Goal: Task Accomplishment & Management: Manage account settings

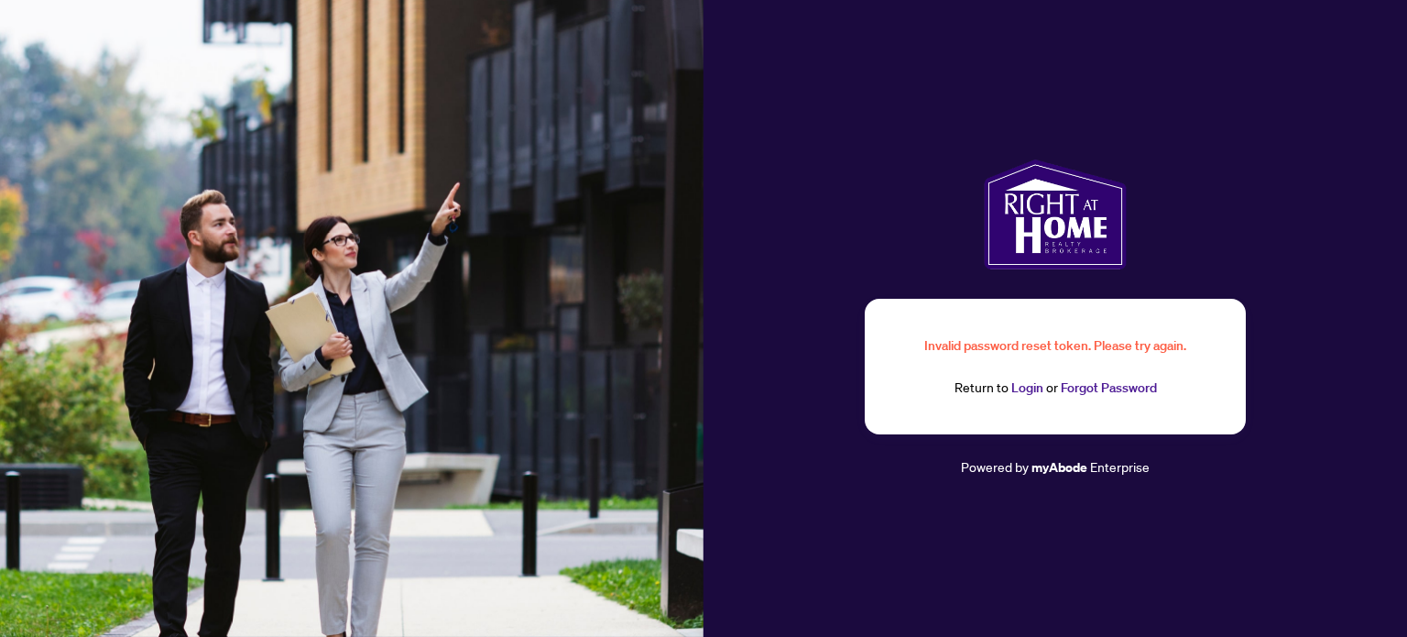
click at [1029, 388] on link "Login" at bounding box center [1027, 387] width 32 height 16
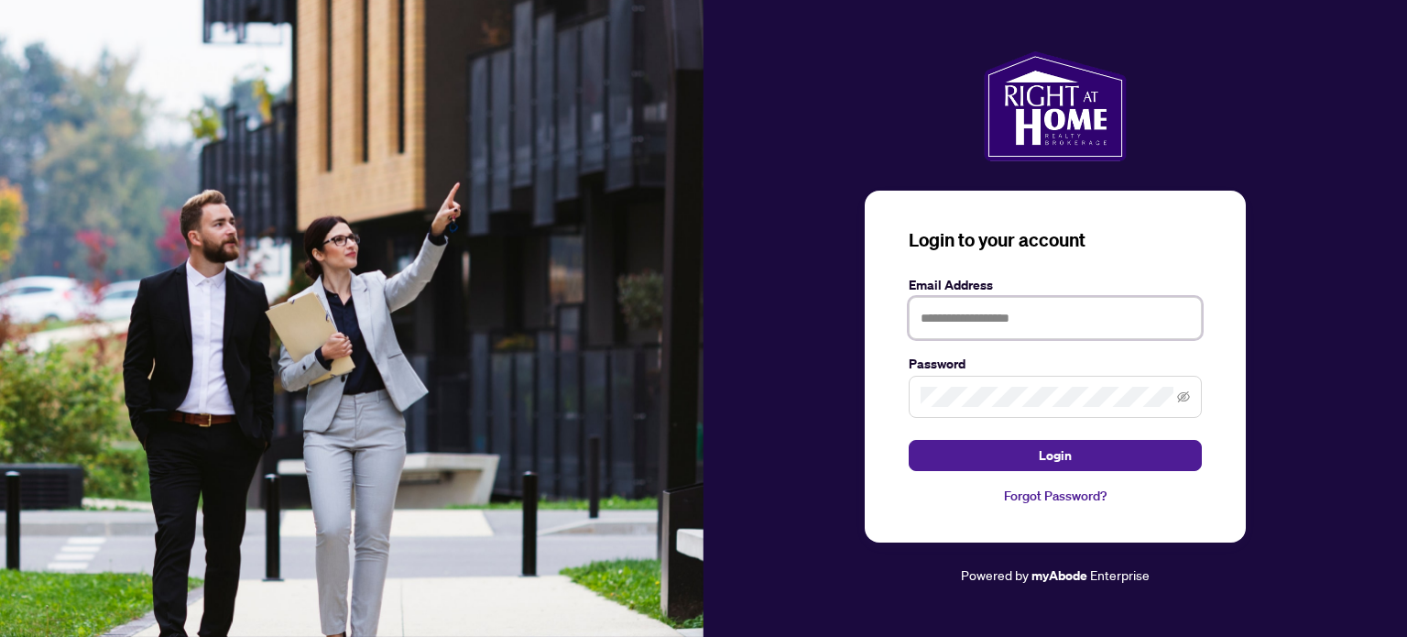
click at [966, 321] on input "text" at bounding box center [1055, 318] width 293 height 42
click at [1071, 320] on input "text" at bounding box center [1055, 318] width 293 height 42
type input "**********"
click at [909, 440] on button "Login" at bounding box center [1055, 455] width 293 height 31
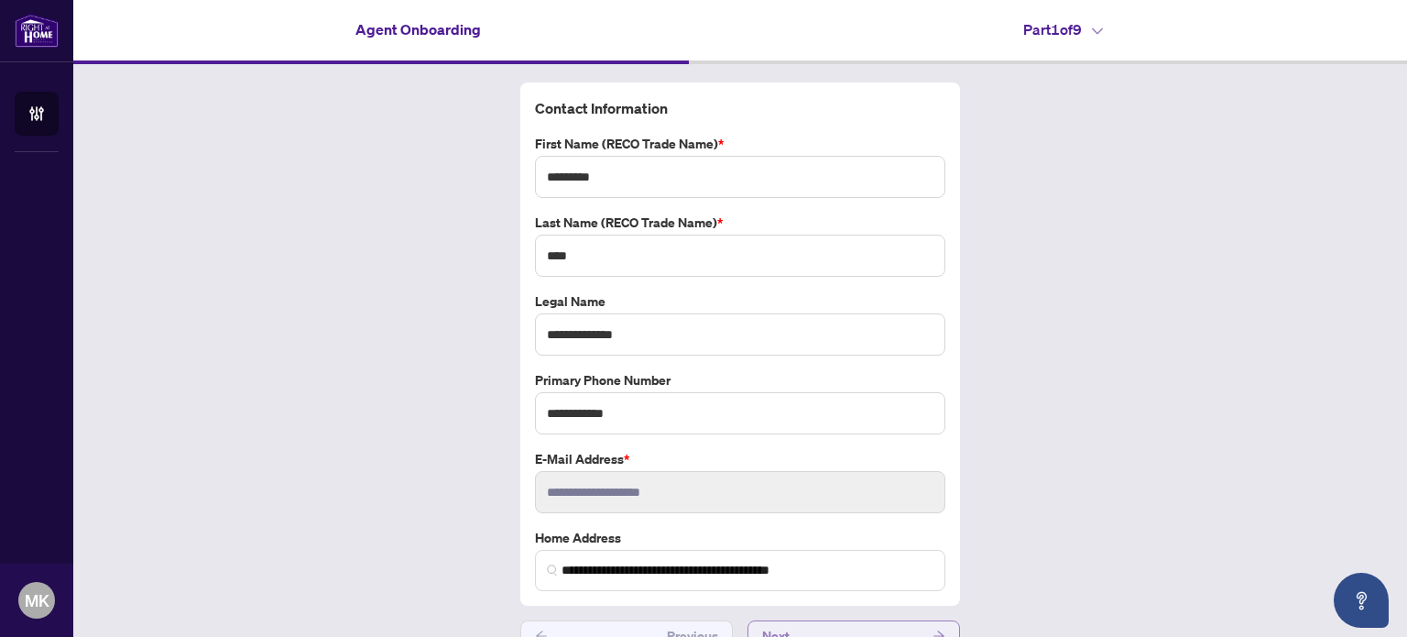
click at [856, 629] on button "Next" at bounding box center [853, 635] width 213 height 31
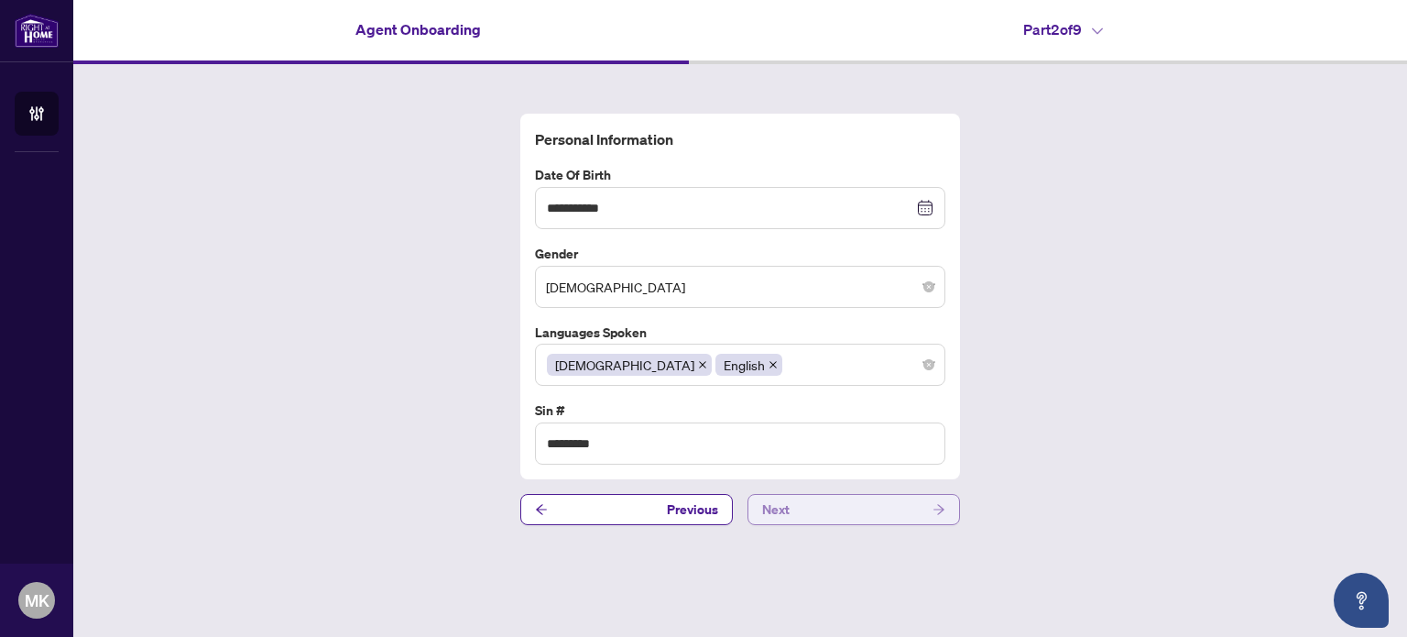
click at [814, 516] on button "Next" at bounding box center [853, 509] width 213 height 31
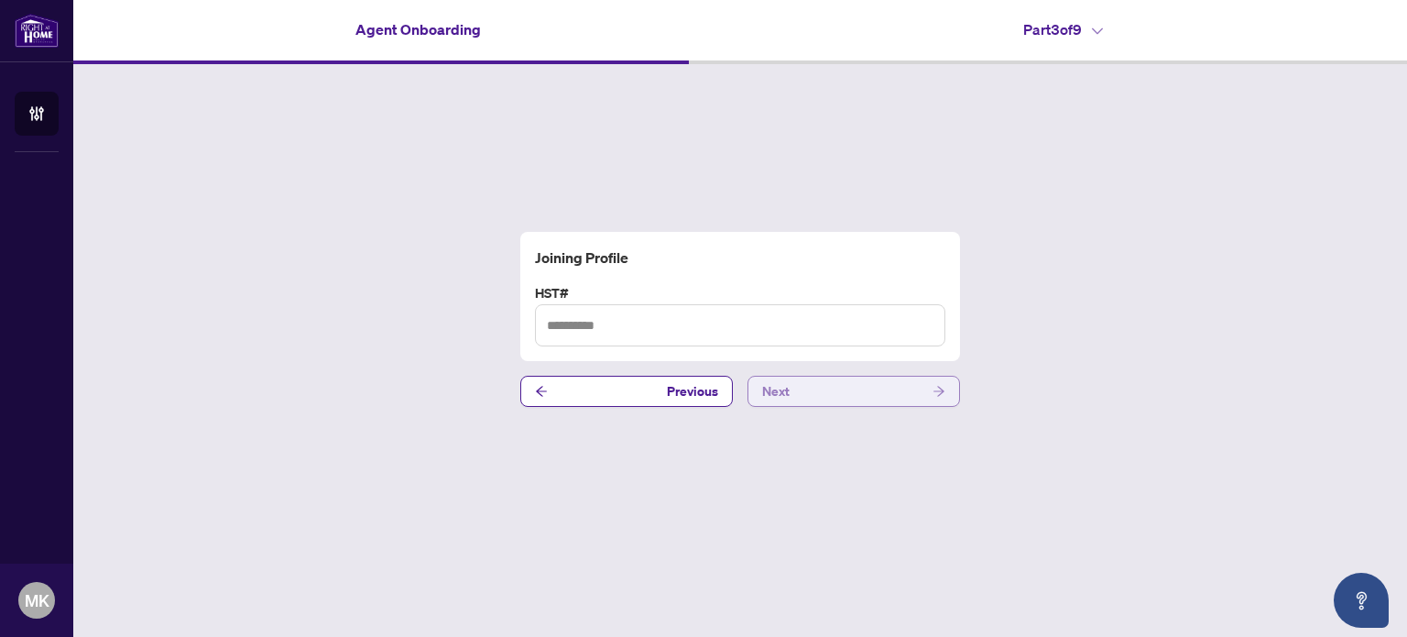
click at [830, 391] on button "Next" at bounding box center [853, 391] width 213 height 31
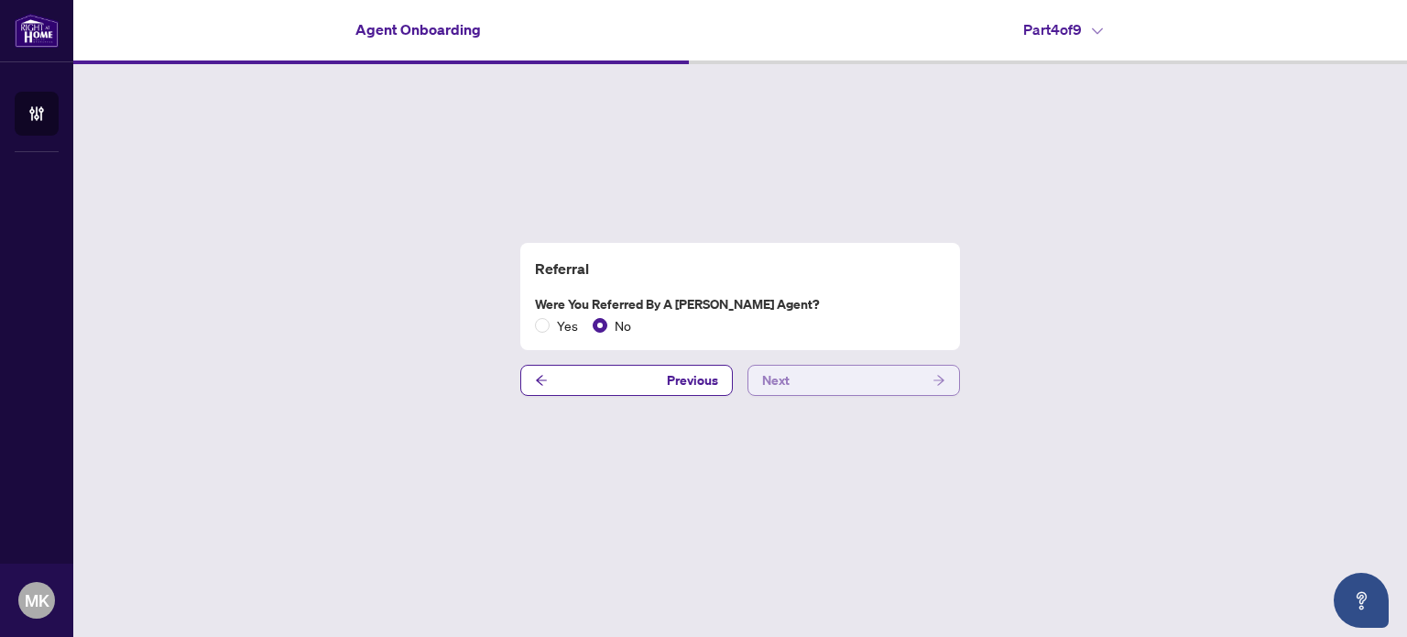
click at [795, 373] on button "Next" at bounding box center [853, 380] width 213 height 31
click at [836, 388] on button "Next" at bounding box center [853, 380] width 213 height 31
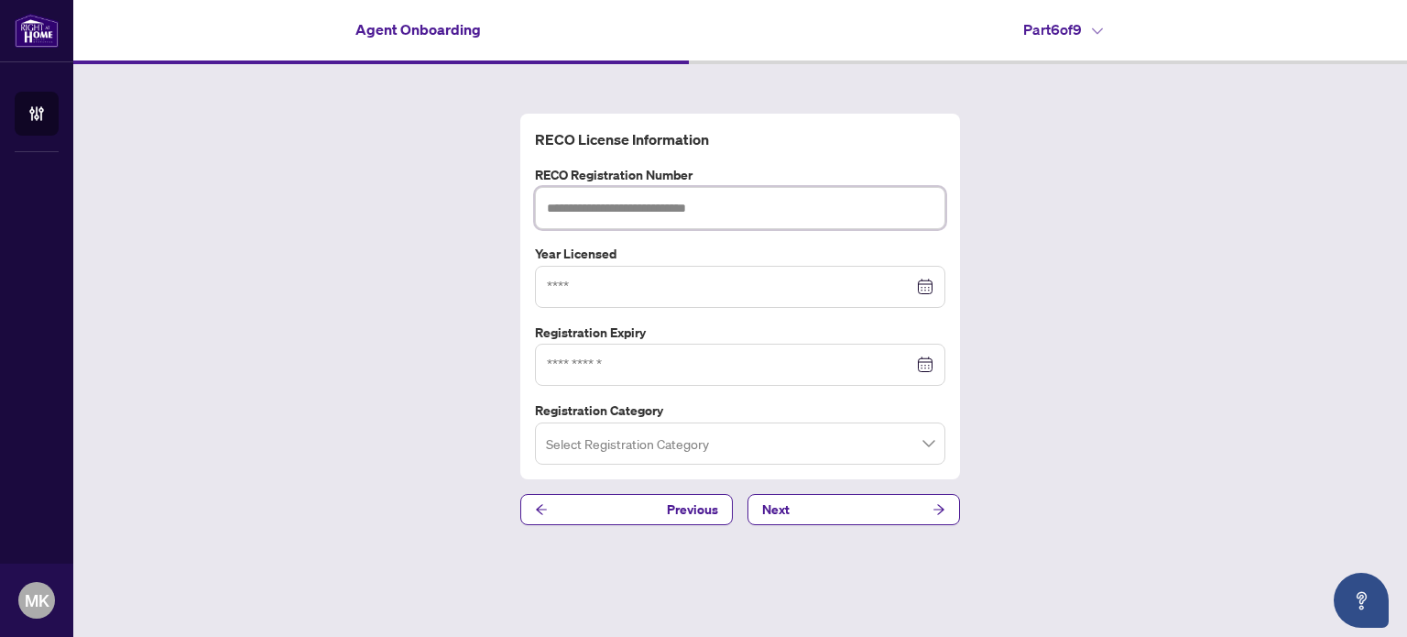
click at [724, 214] on input "text" at bounding box center [740, 208] width 410 height 42
click at [844, 510] on button "Next" at bounding box center [853, 509] width 213 height 31
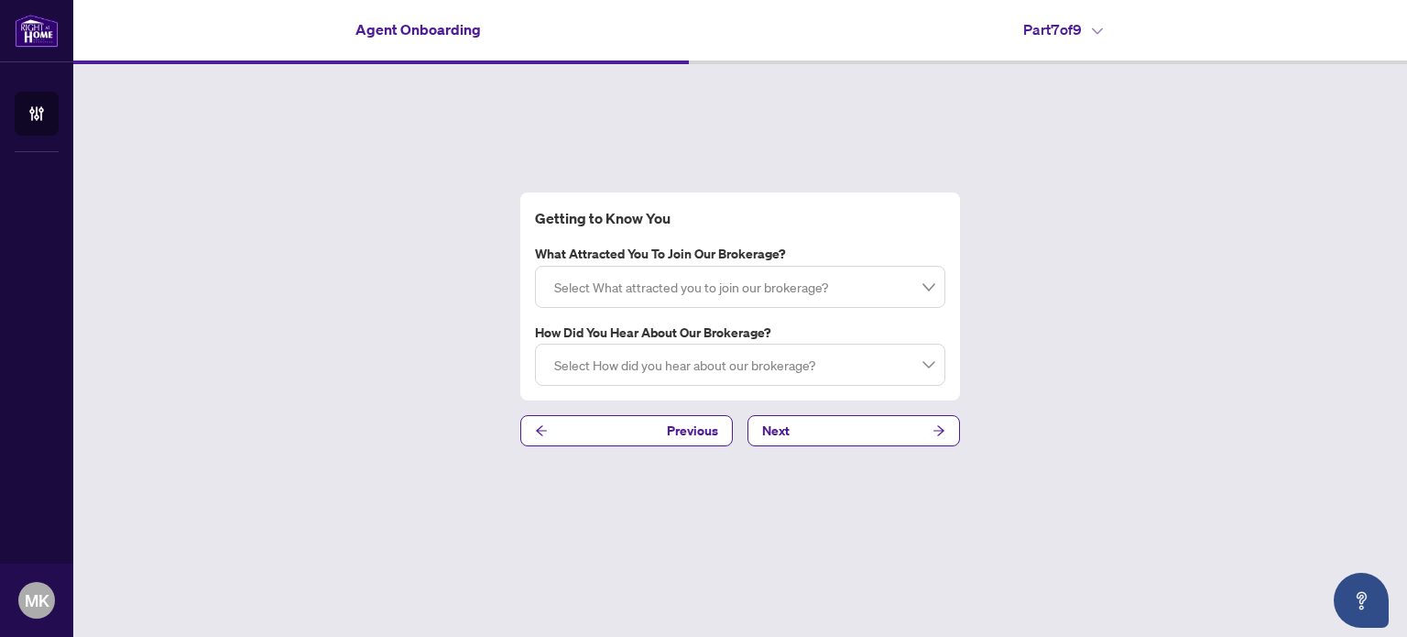
click at [719, 293] on div at bounding box center [740, 286] width 387 height 33
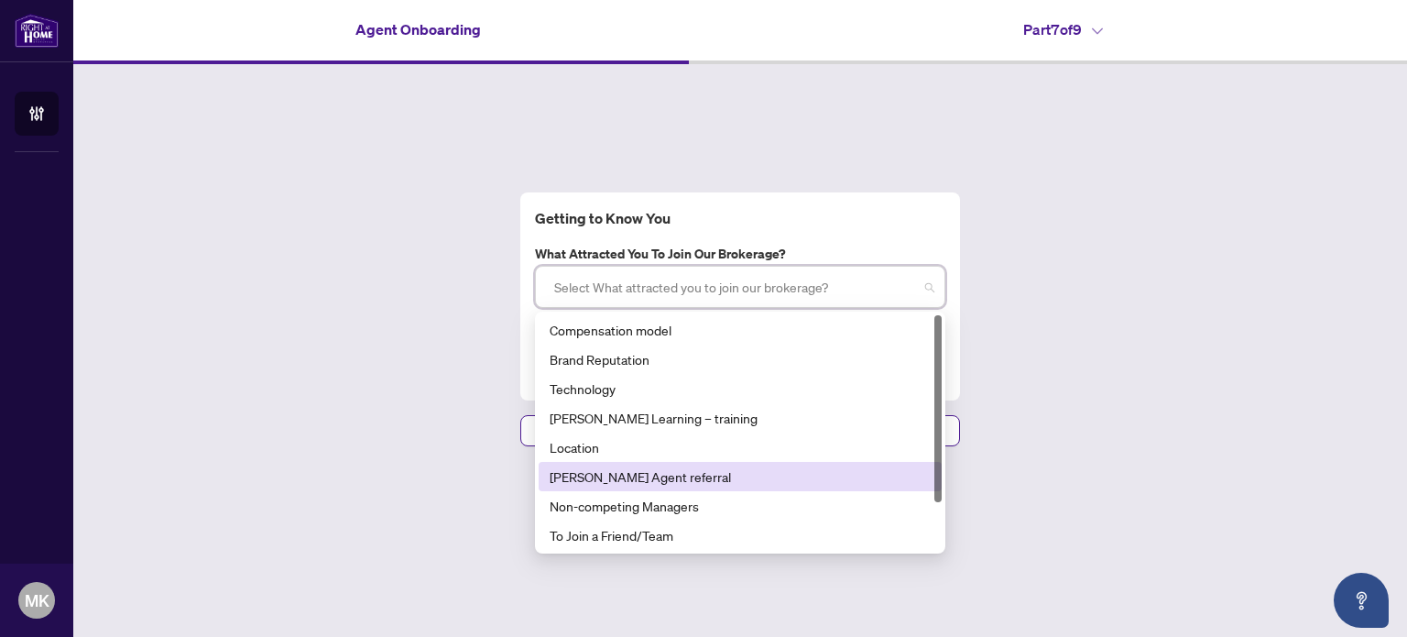
scroll to position [59, 0]
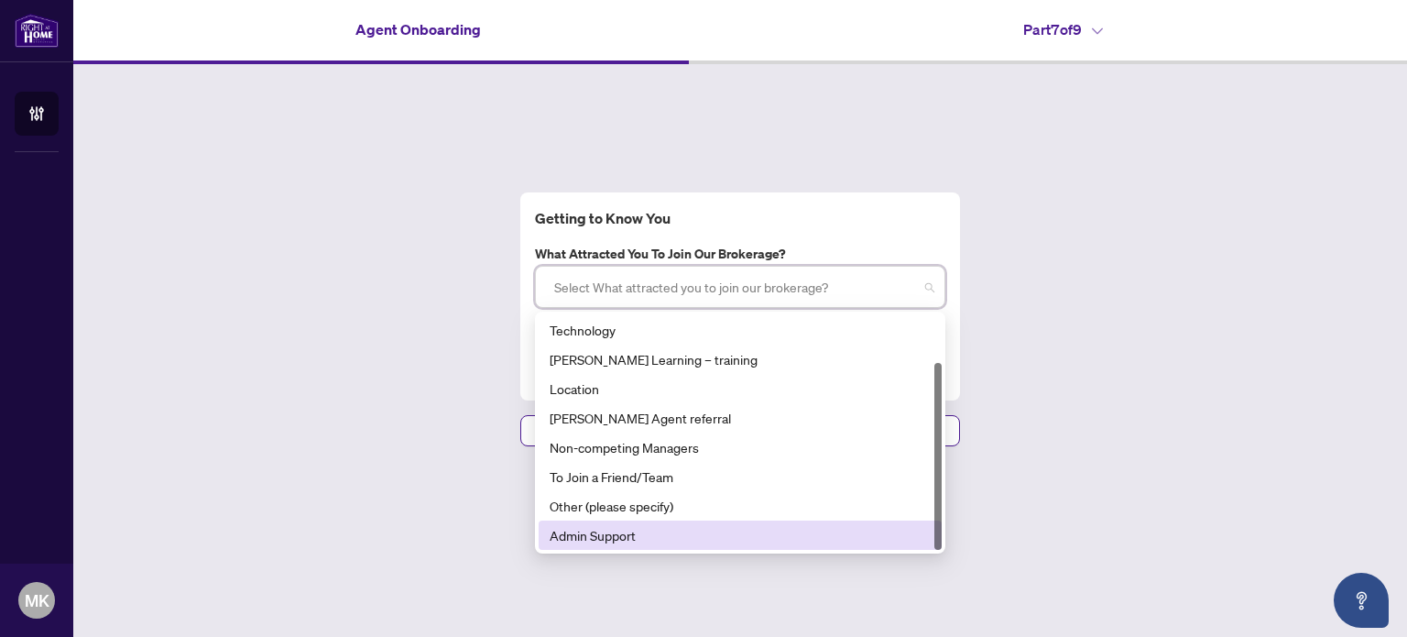
click at [703, 529] on div "Admin Support" at bounding box center [740, 535] width 381 height 20
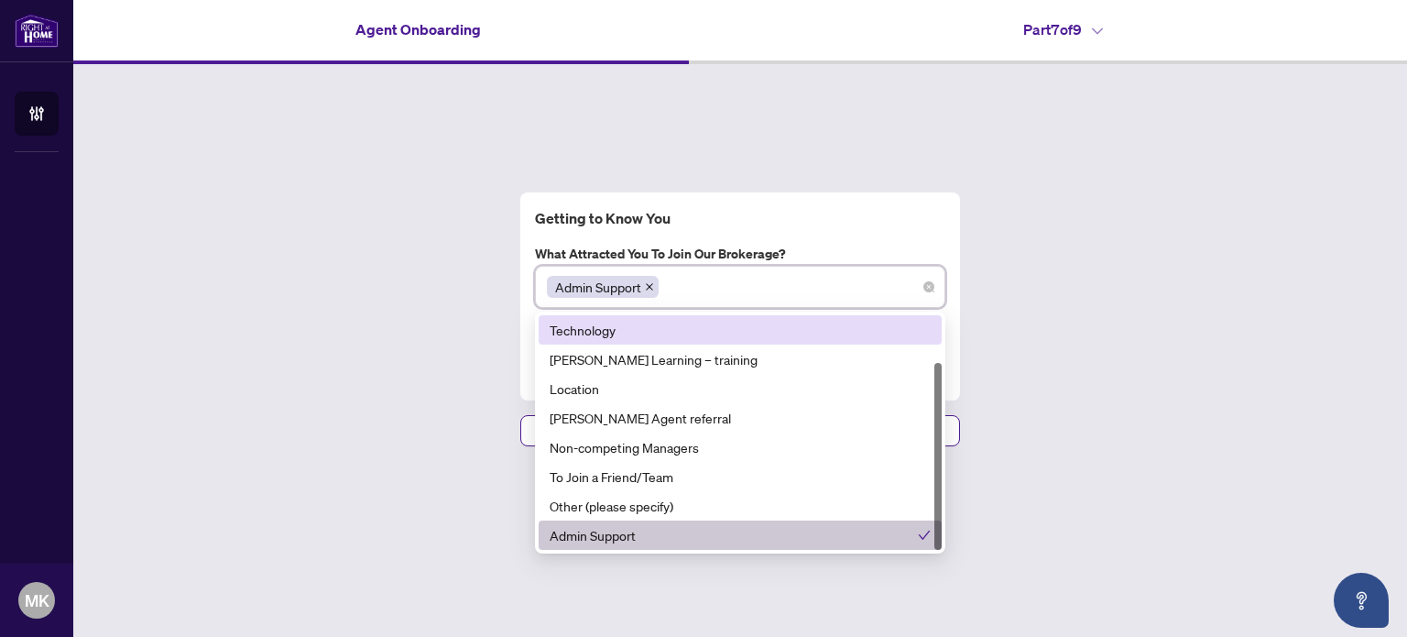
scroll to position [0, 0]
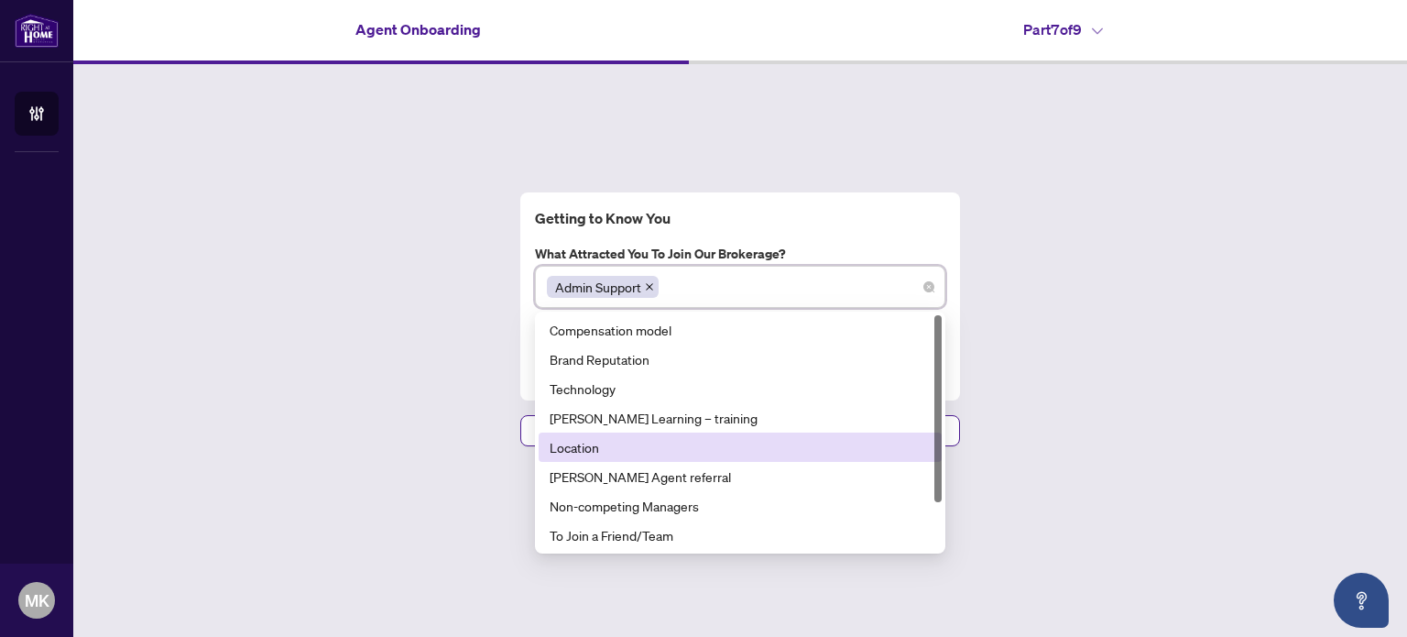
click at [605, 450] on div "Location" at bounding box center [740, 447] width 381 height 20
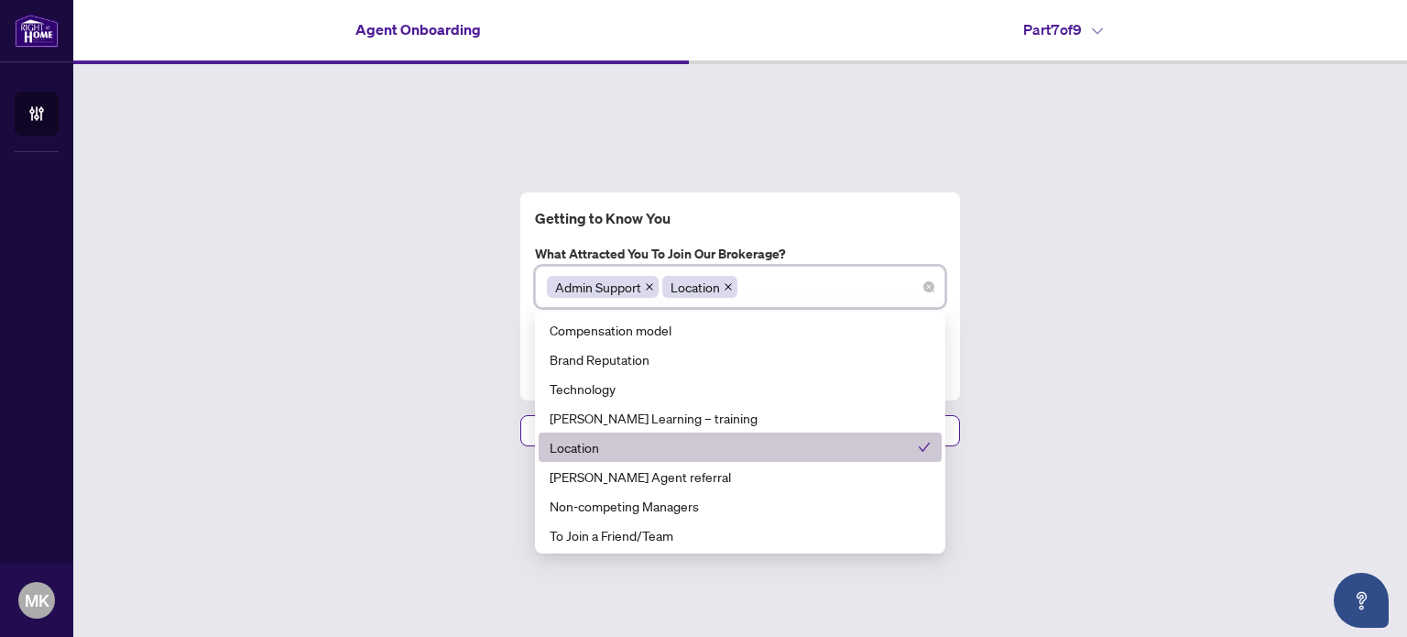
click at [435, 437] on div "Getting to Know You What attracted you to join our brokerage? Admin Support Loc…" at bounding box center [740, 319] width 1334 height 510
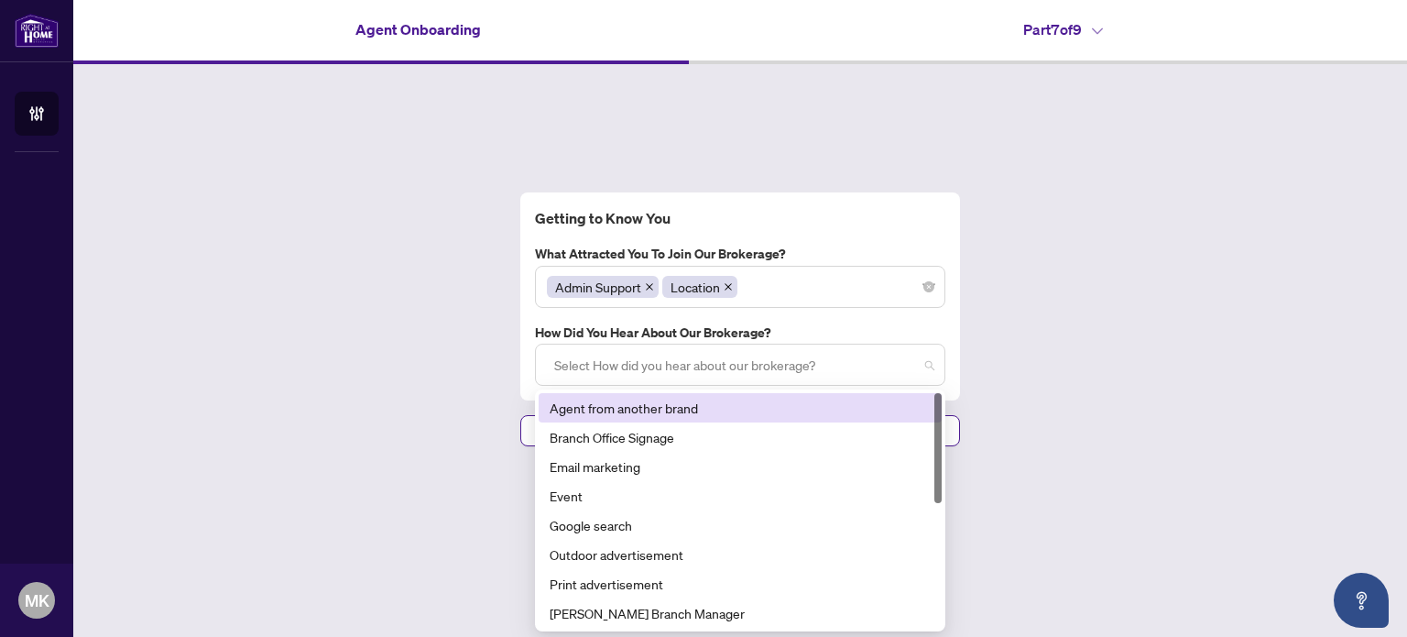
click at [680, 368] on div at bounding box center [740, 364] width 387 height 33
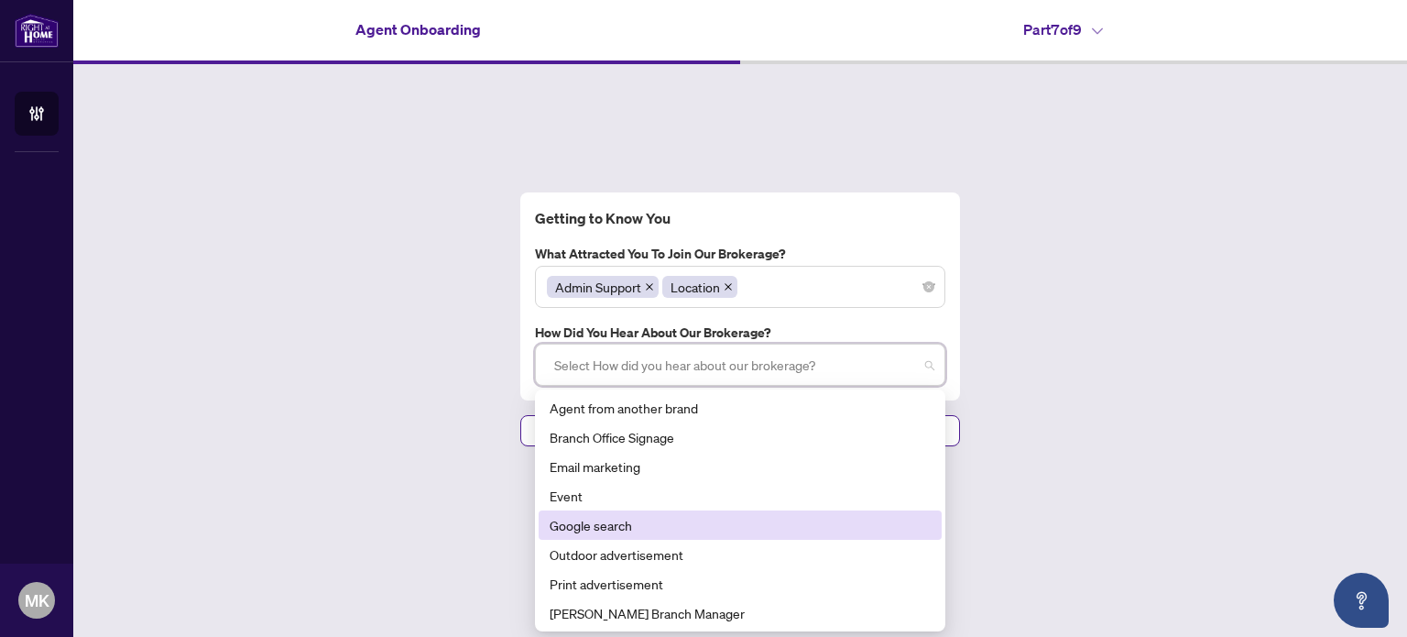
click at [703, 521] on div "Google search" at bounding box center [740, 525] width 381 height 20
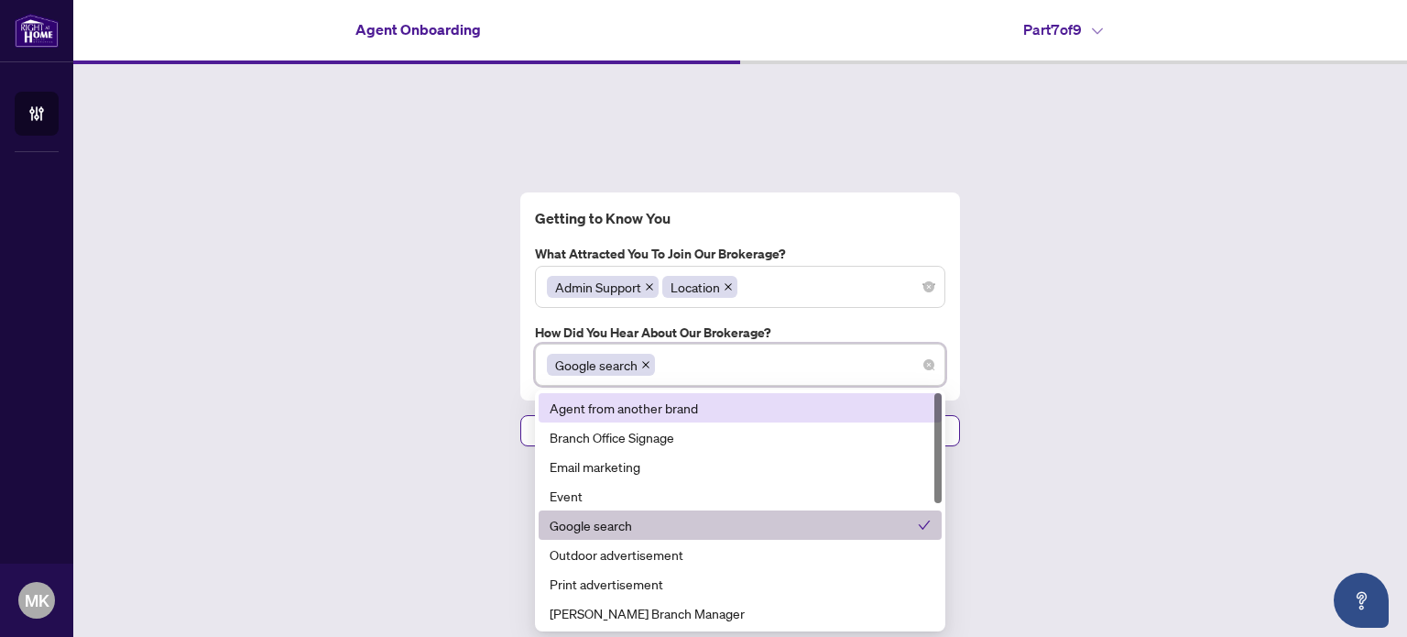
click at [768, 409] on div "Agent from another brand" at bounding box center [740, 408] width 381 height 20
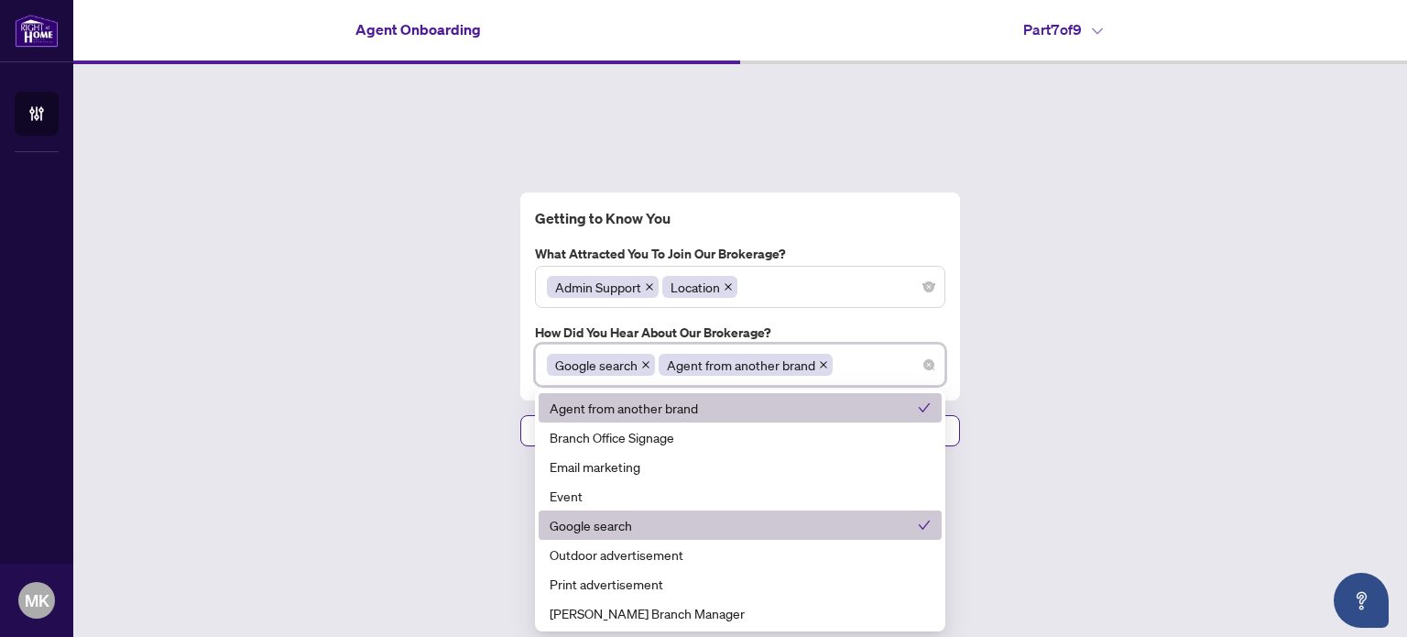
click at [1041, 413] on div "Getting to Know You What attracted you to join our brokerage? Admin Support Loc…" at bounding box center [740, 319] width 1334 height 510
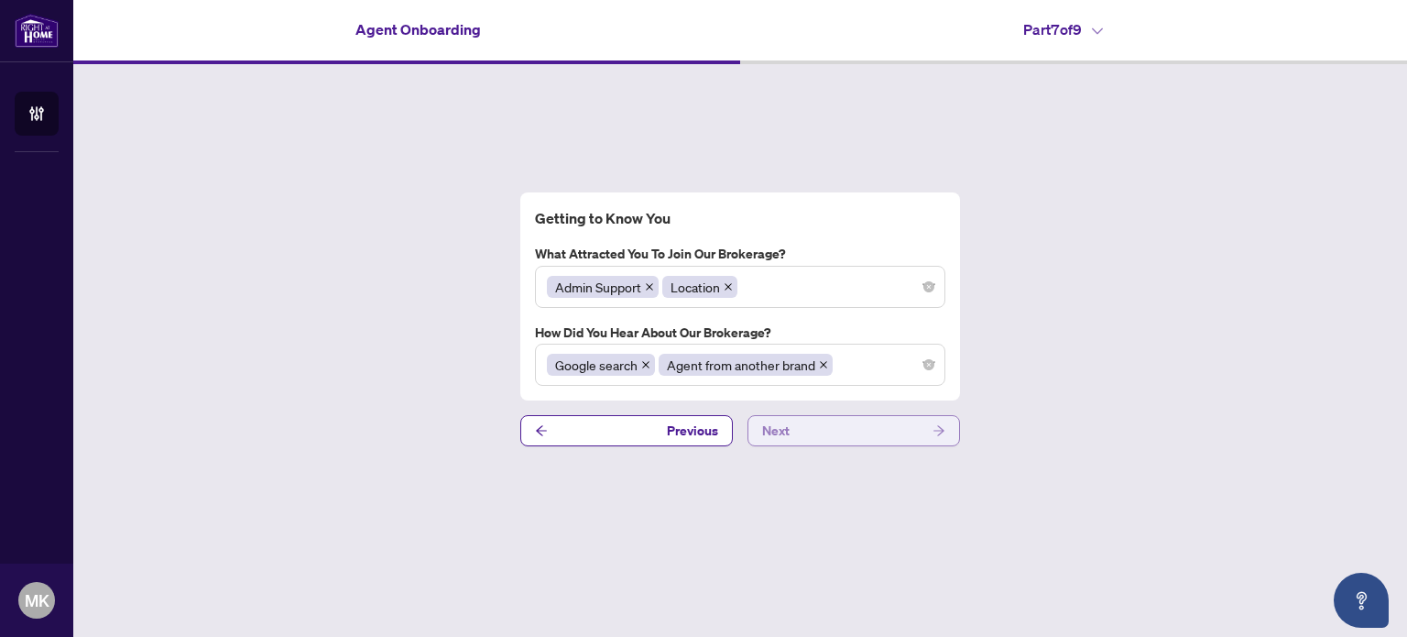
click at [916, 431] on button "Next" at bounding box center [853, 430] width 213 height 31
click at [888, 423] on button "Next" at bounding box center [853, 430] width 213 height 31
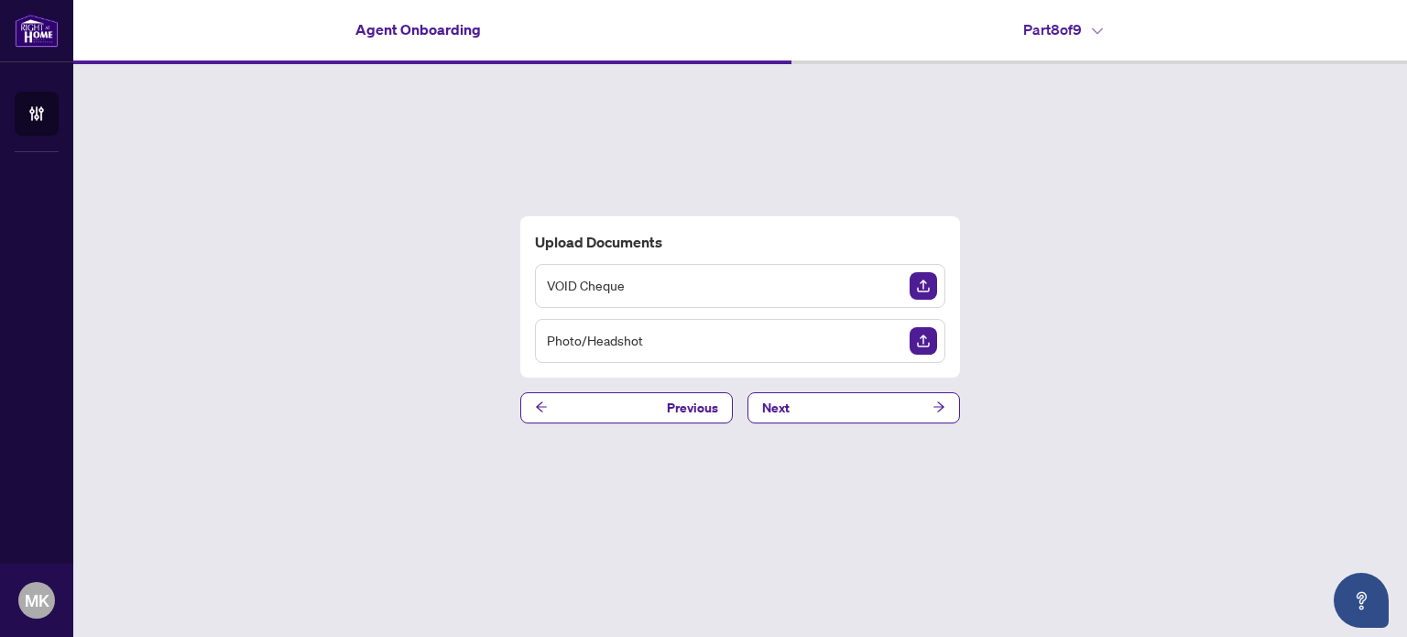
click at [739, 285] on div "VOID Cheque" at bounding box center [740, 286] width 410 height 44
click at [725, 336] on div "Photo/Headshot" at bounding box center [740, 341] width 410 height 44
click at [921, 413] on button "Next" at bounding box center [853, 407] width 213 height 31
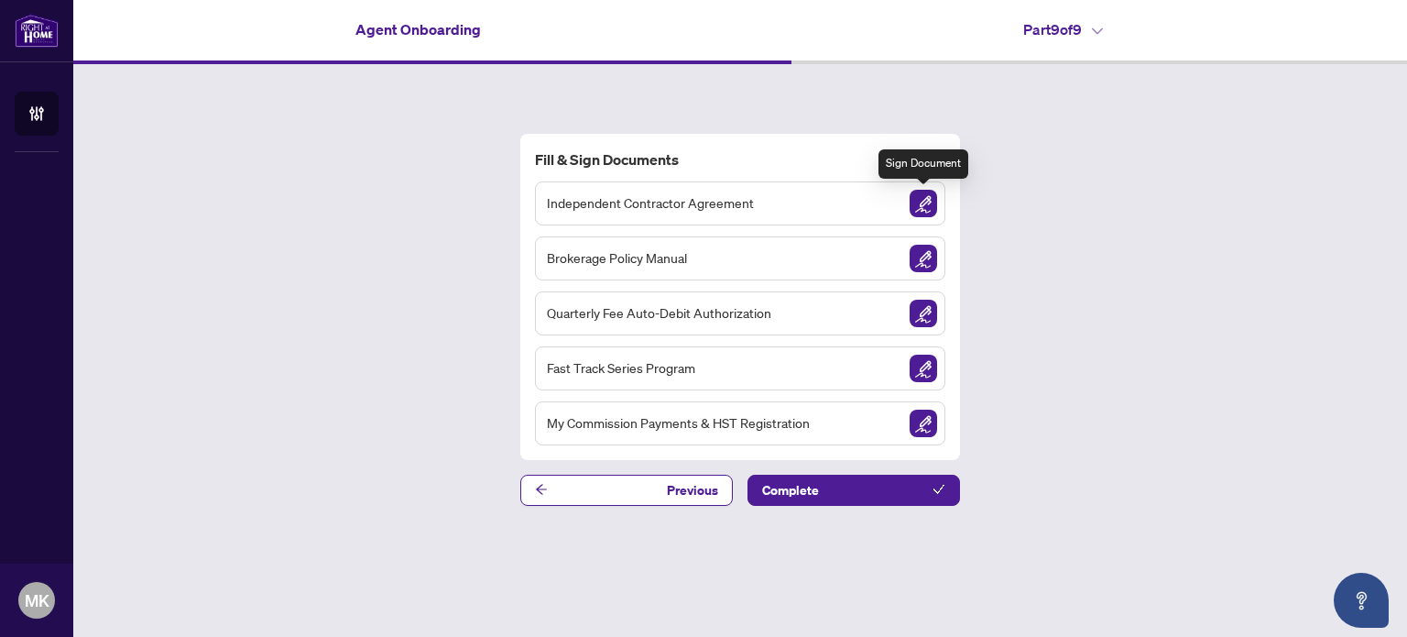
click at [927, 201] on img "Sign Document" at bounding box center [923, 203] width 27 height 27
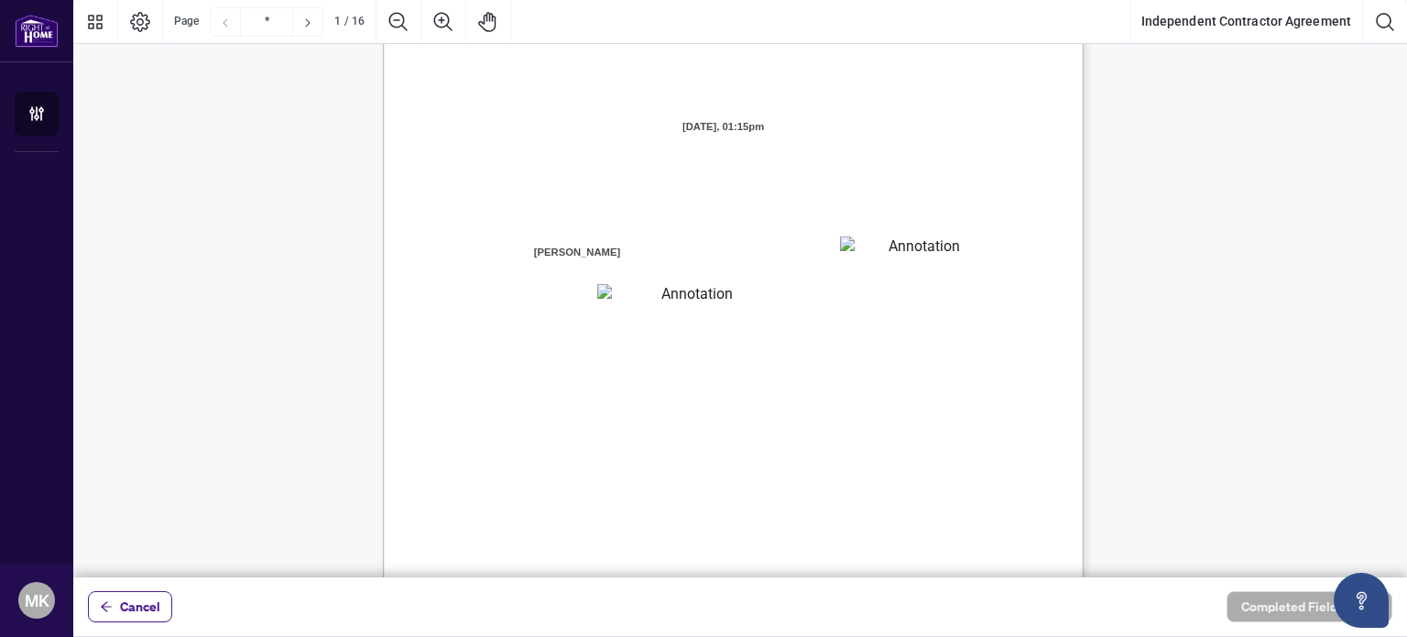
scroll to position [92, 0]
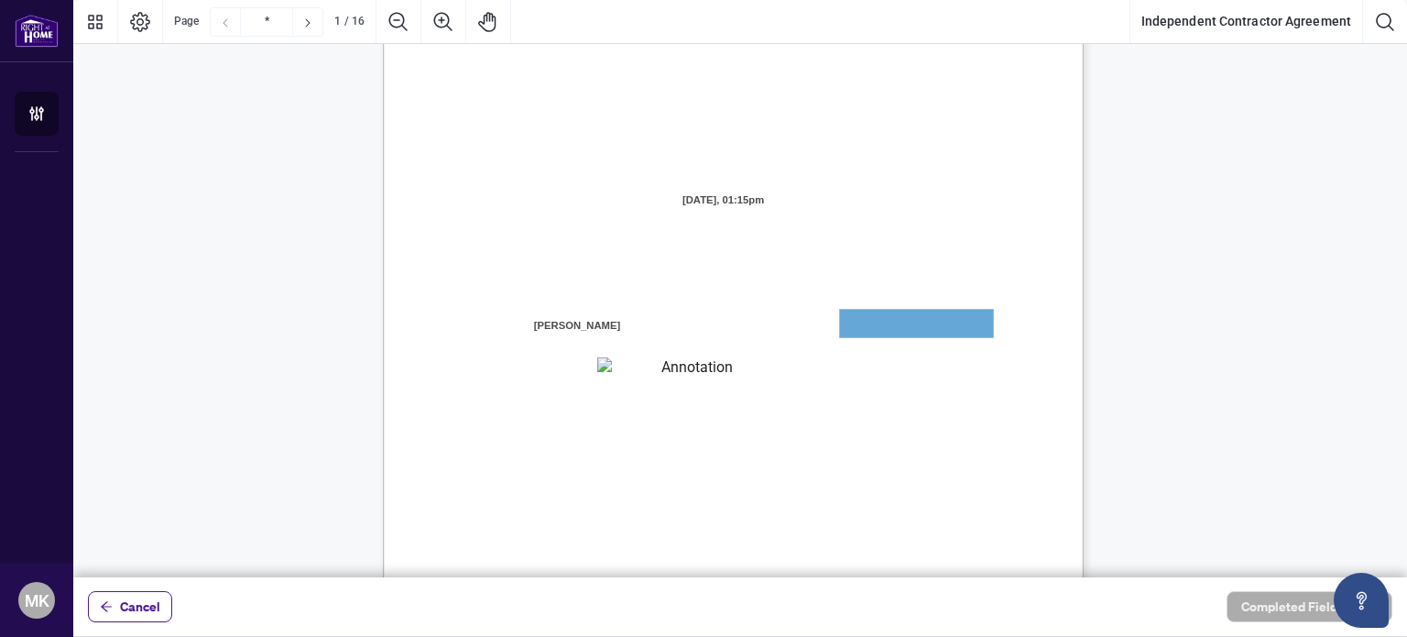
click at [880, 321] on textarea "01JXFR56RBW9B4NE74B50HY96A" at bounding box center [916, 323] width 153 height 27
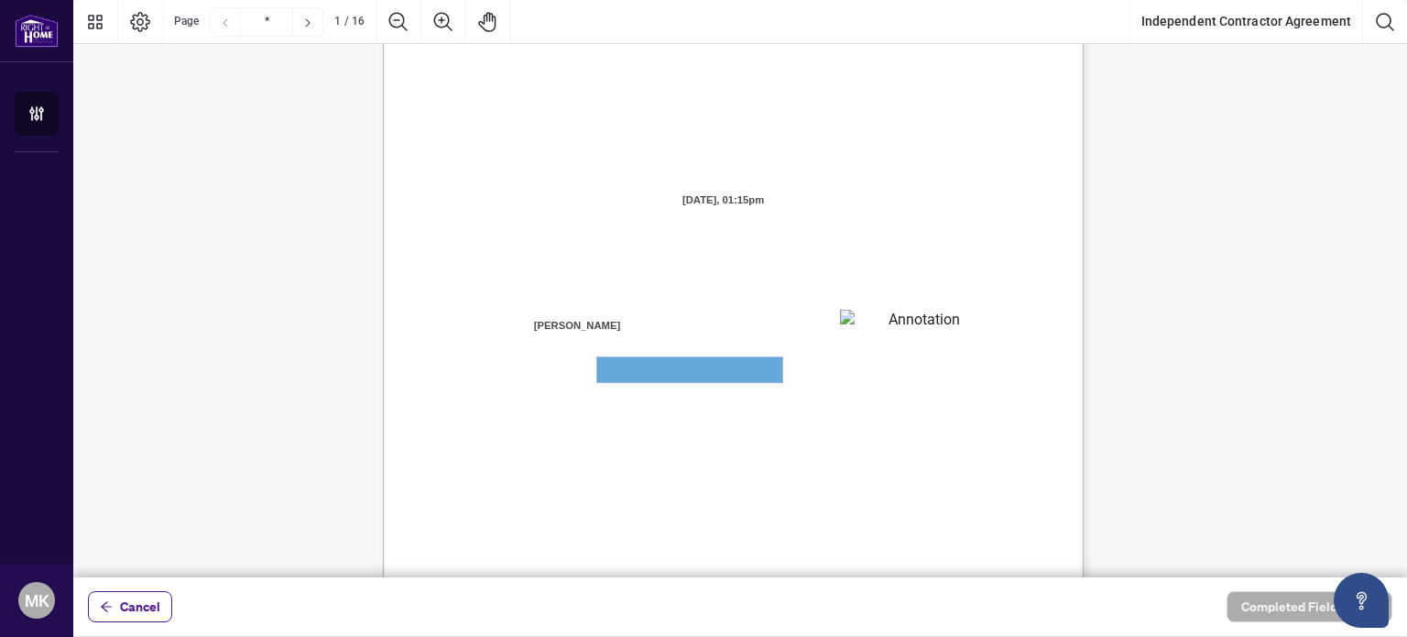
click at [752, 371] on textarea "01JXFR5G7WY784SRRAXFKCWCJR" at bounding box center [689, 369] width 185 height 25
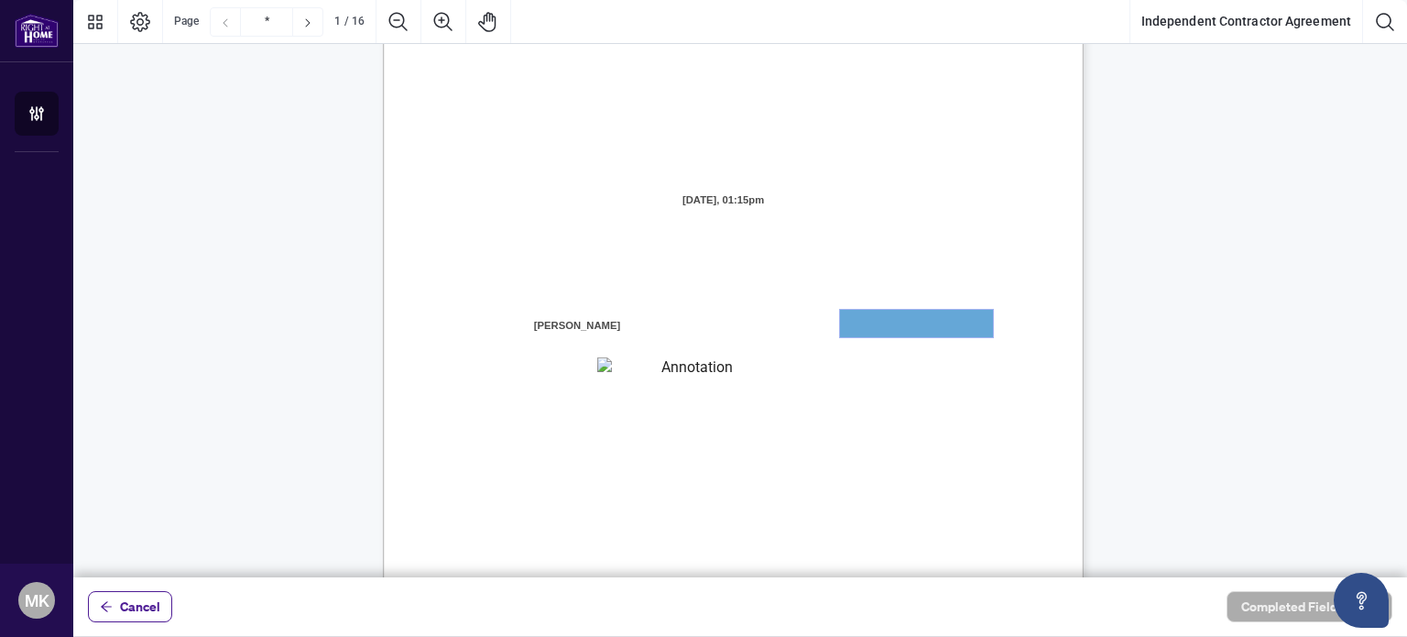
click at [889, 318] on textarea "01JXFR56RBW9B4NE74B50HY96A" at bounding box center [916, 323] width 153 height 27
click at [877, 323] on textarea "01JXFR56RBW9B4NE74B50HY96A" at bounding box center [916, 323] width 153 height 27
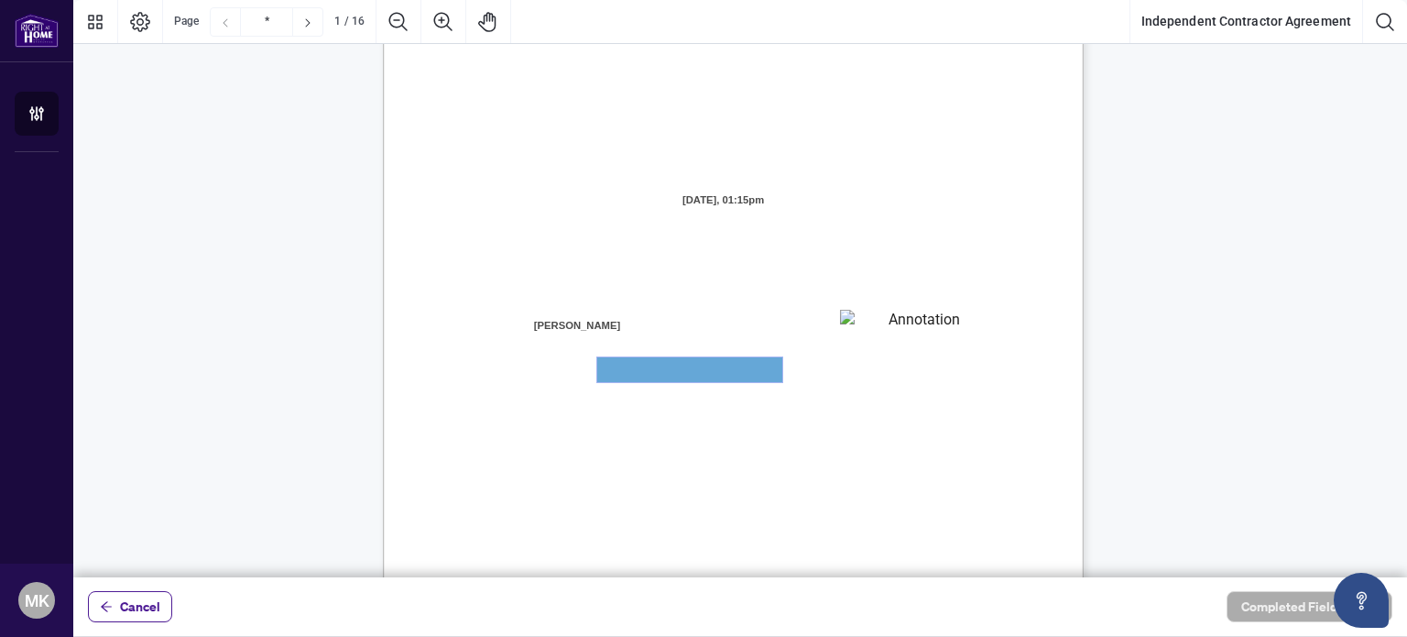
click at [722, 367] on textarea "01JXFR5G7WY784SRRAXFKCWCJR" at bounding box center [689, 369] width 185 height 25
click at [709, 370] on textarea "01JXFR5G7WY784SRRAXFKCWCJR" at bounding box center [689, 369] width 185 height 25
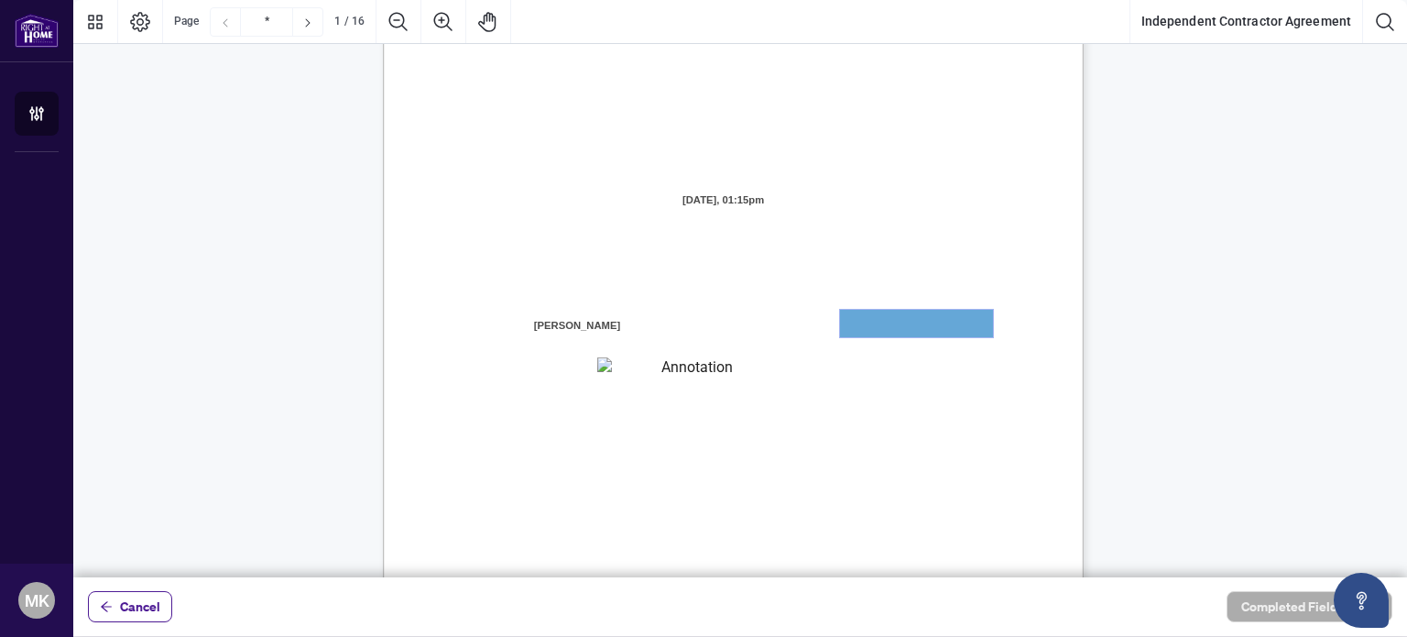
click at [881, 326] on textarea "01JXFR56RBW9B4NE74B50HY96A" at bounding box center [916, 323] width 153 height 27
click at [884, 325] on textarea "01JXFR56RBW9B4NE74B50HY96A" at bounding box center [916, 323] width 153 height 27
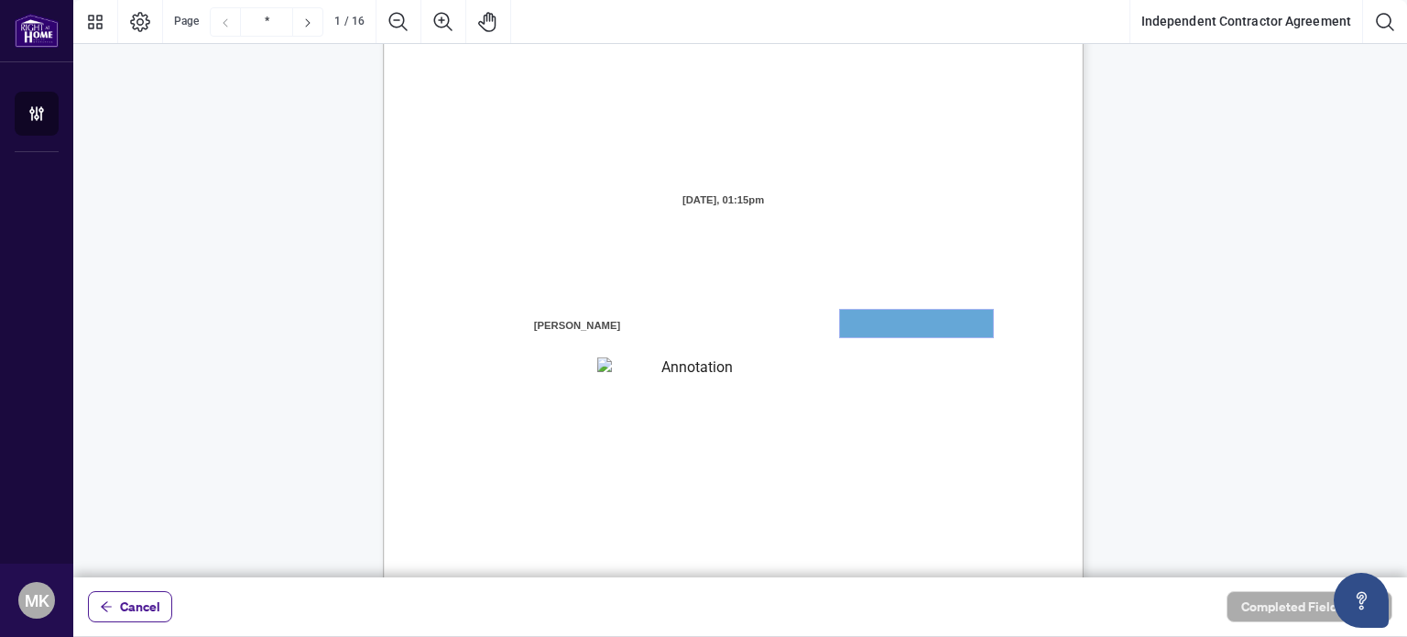
click at [884, 325] on textarea "01JXFR56RBW9B4NE74B50HY96A" at bounding box center [916, 323] width 153 height 27
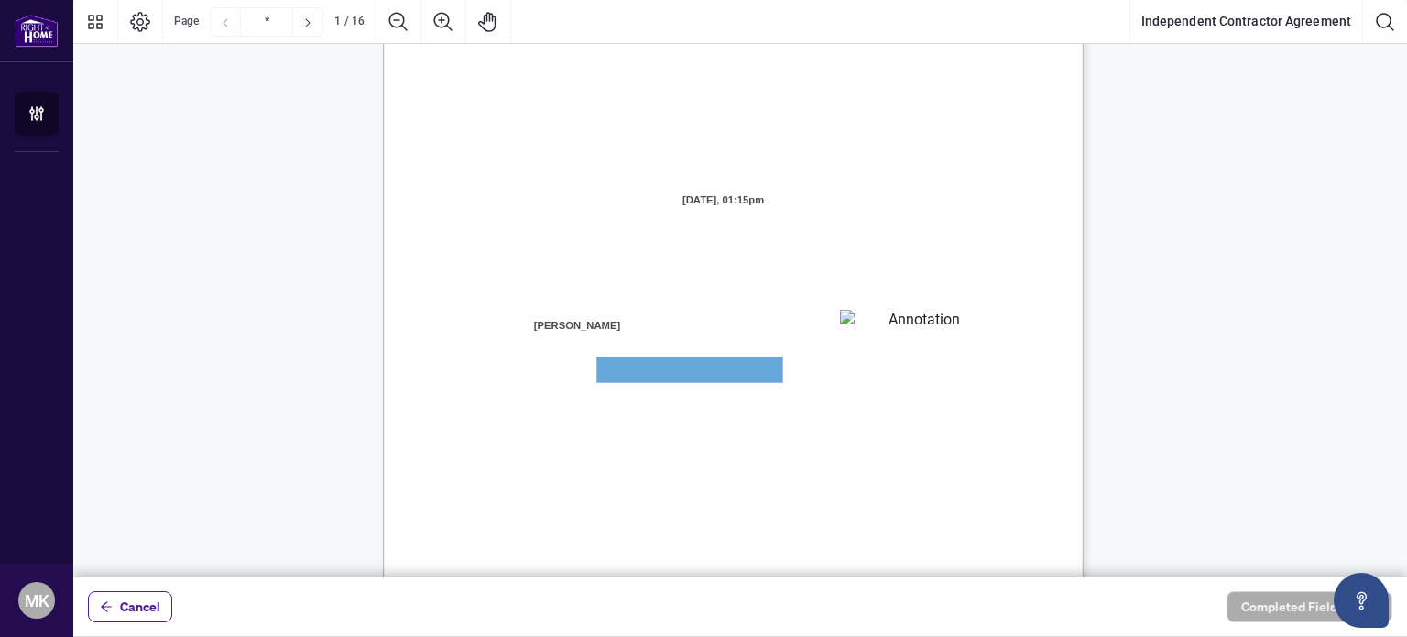
click at [745, 366] on textarea "01JXFR5G7WY784SRRAXFKCWCJR" at bounding box center [689, 369] width 185 height 25
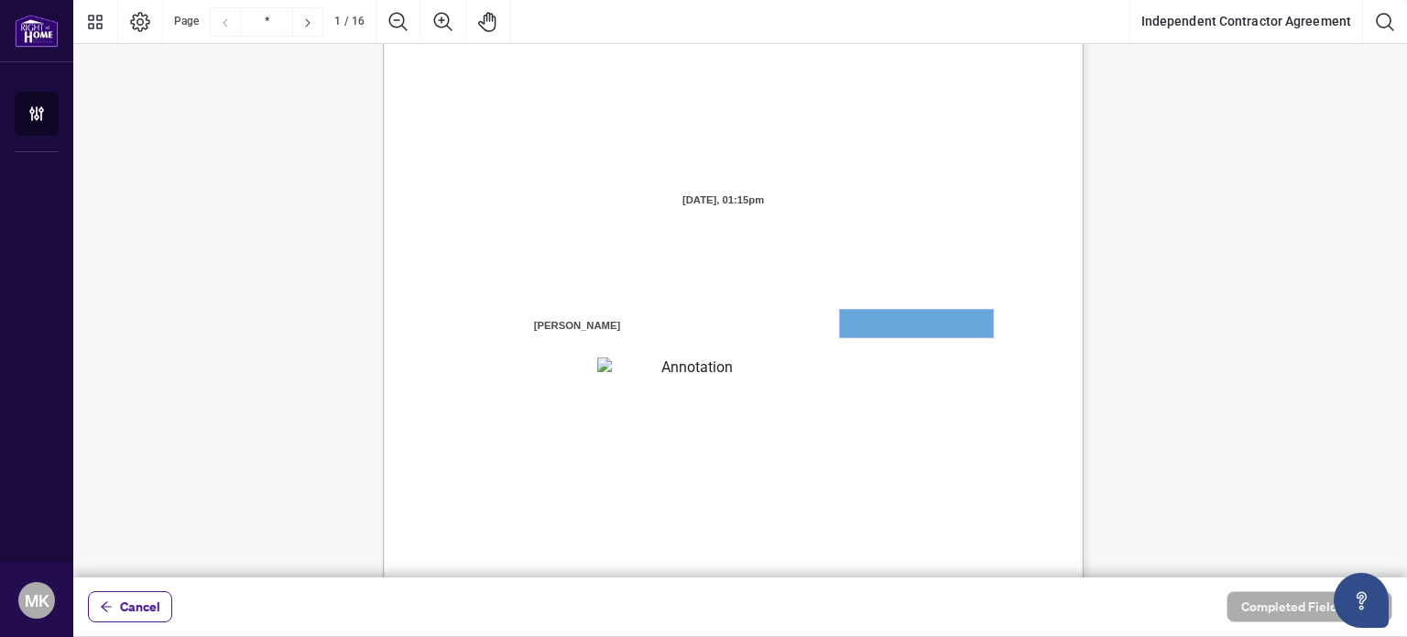
click at [866, 336] on textarea "01JXFR56RBW9B4NE74B50HY96A" at bounding box center [916, 323] width 153 height 27
click at [877, 321] on textarea "01JXFR56RBW9B4NE74B50HY96A" at bounding box center [916, 323] width 153 height 27
click at [754, 373] on textarea "01JXFR5G7WY784SRRAXFKCWCJR" at bounding box center [689, 369] width 185 height 25
drag, startPoint x: 887, startPoint y: 337, endPoint x: 905, endPoint y: 338, distance: 18.3
click at [827, 337] on span "residing in the City of" at bounding box center [771, 331] width 111 height 16
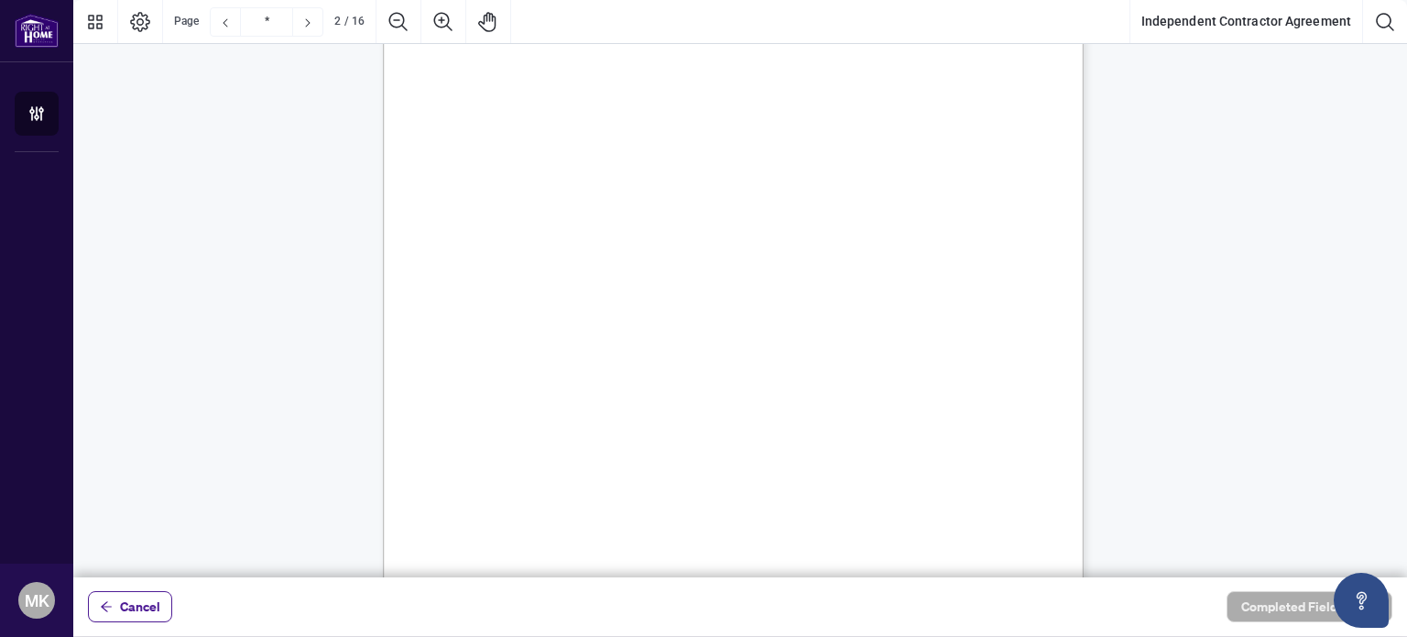
scroll to position [1282, 0]
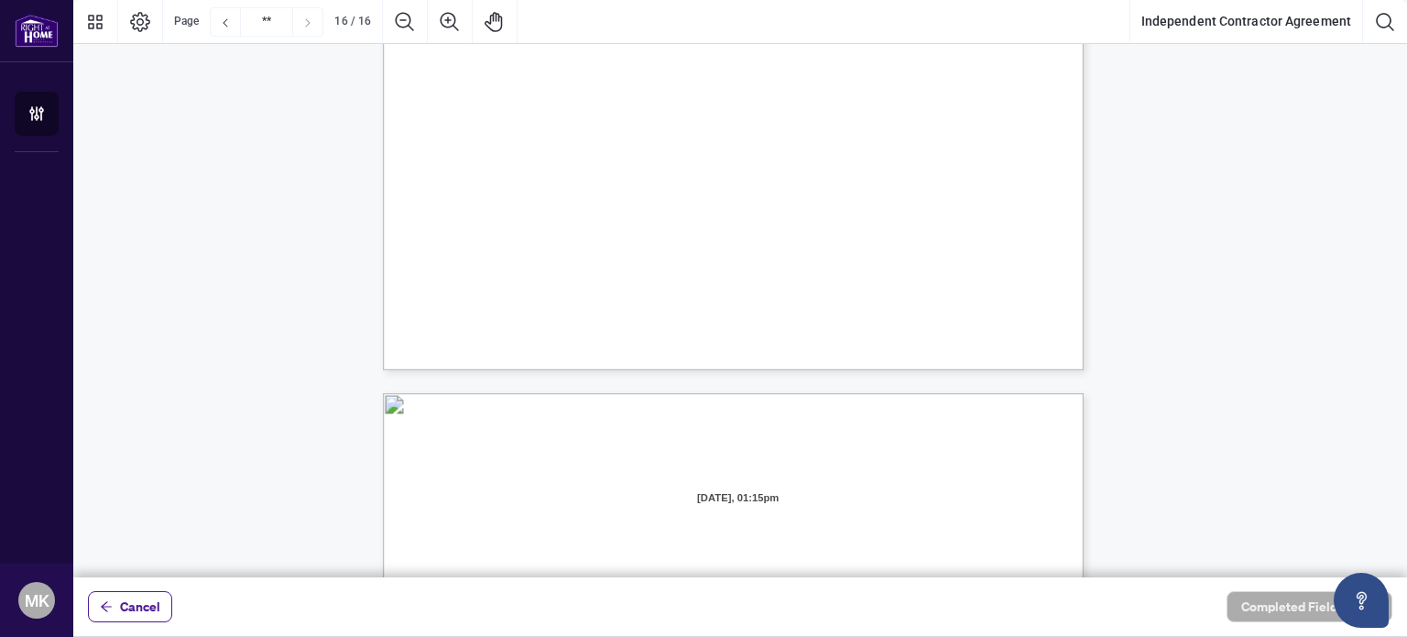
type input "**"
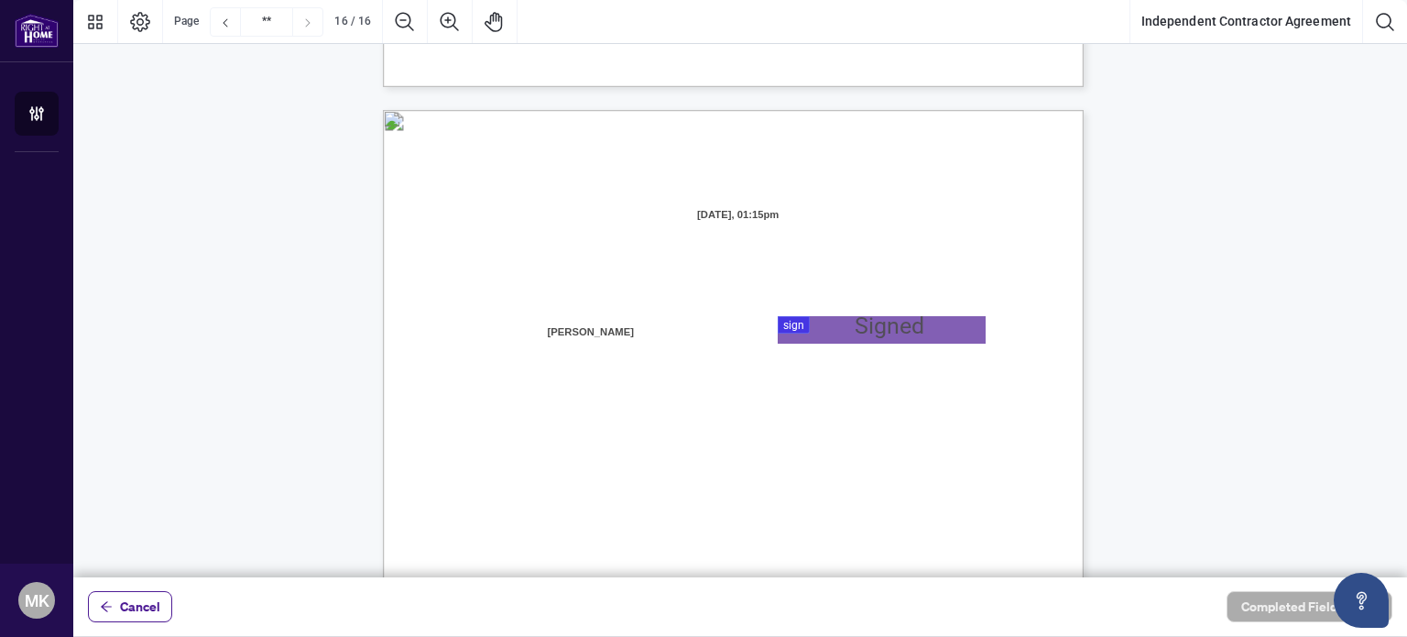
scroll to position [13854, 0]
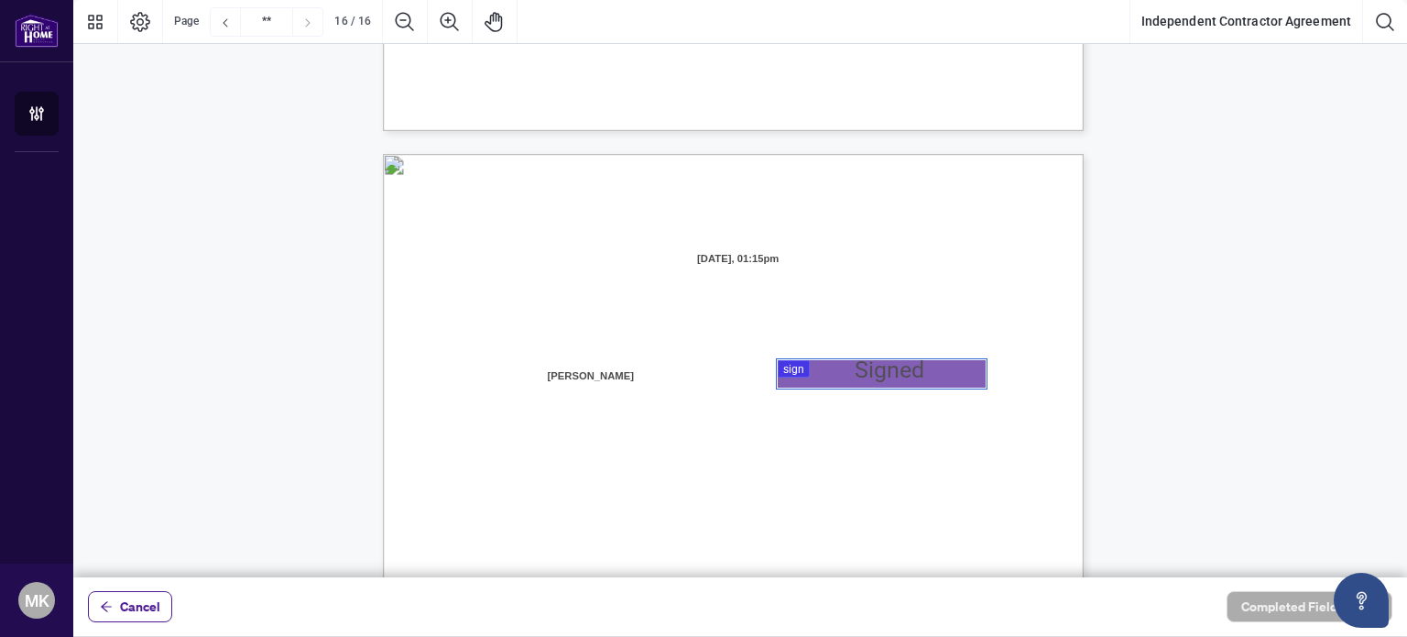
click at [826, 367] on div at bounding box center [740, 288] width 1334 height 577
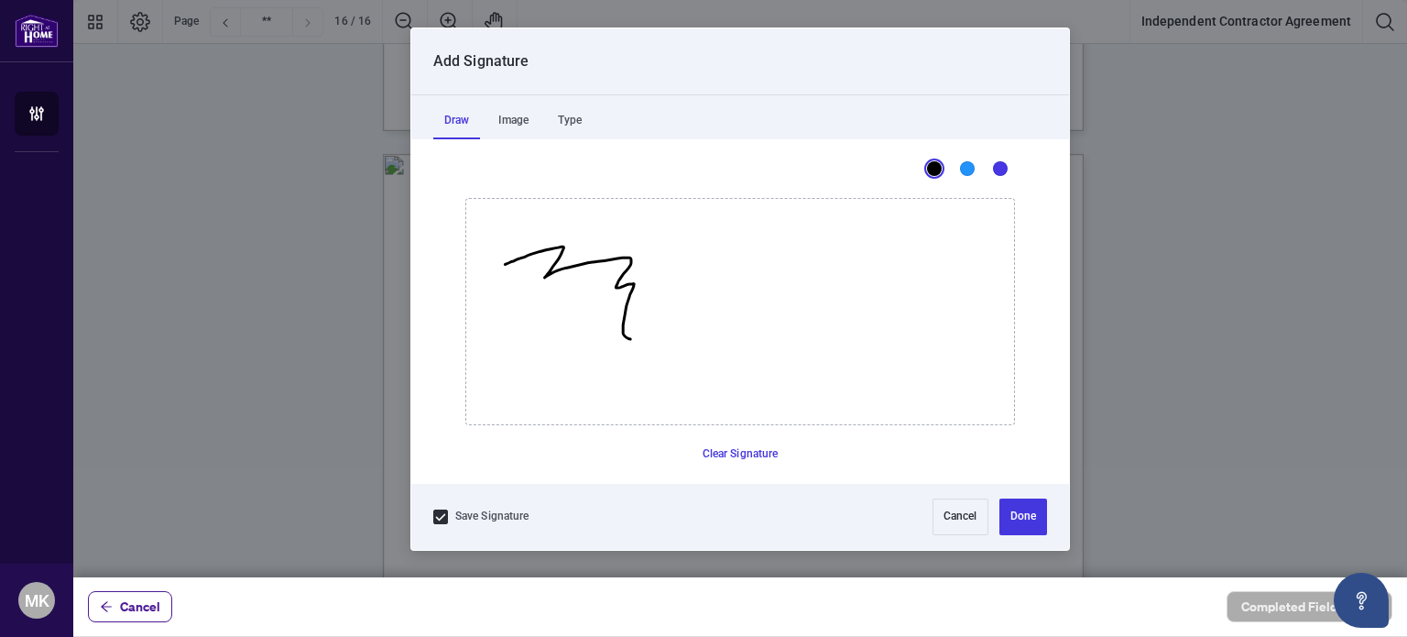
drag, startPoint x: 505, startPoint y: 263, endPoint x: 617, endPoint y: 323, distance: 127.9
click at [617, 323] on icon "Drawing canvas" at bounding box center [740, 311] width 548 height 225
drag, startPoint x: 704, startPoint y: 290, endPoint x: 762, endPoint y: 314, distance: 62.4
click at [770, 314] on icon "Drawing canvas" at bounding box center [740, 311] width 548 height 225
drag, startPoint x: 752, startPoint y: 313, endPoint x: 810, endPoint y: 317, distance: 57.8
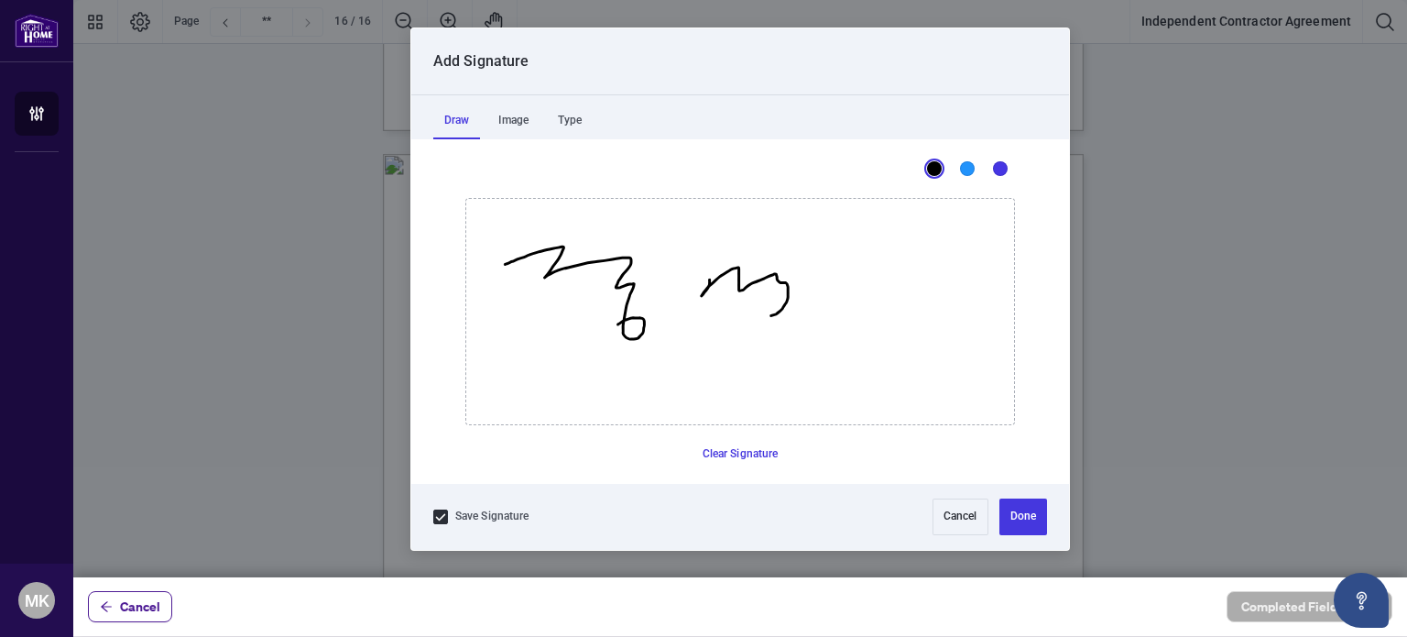
click at [806, 321] on icon "Drawing canvas" at bounding box center [740, 311] width 548 height 225
drag, startPoint x: 854, startPoint y: 286, endPoint x: 920, endPoint y: 392, distance: 125.1
click at [927, 351] on icon "Drawing canvas" at bounding box center [740, 311] width 548 height 225
click at [1015, 518] on button "Done" at bounding box center [1023, 516] width 48 height 37
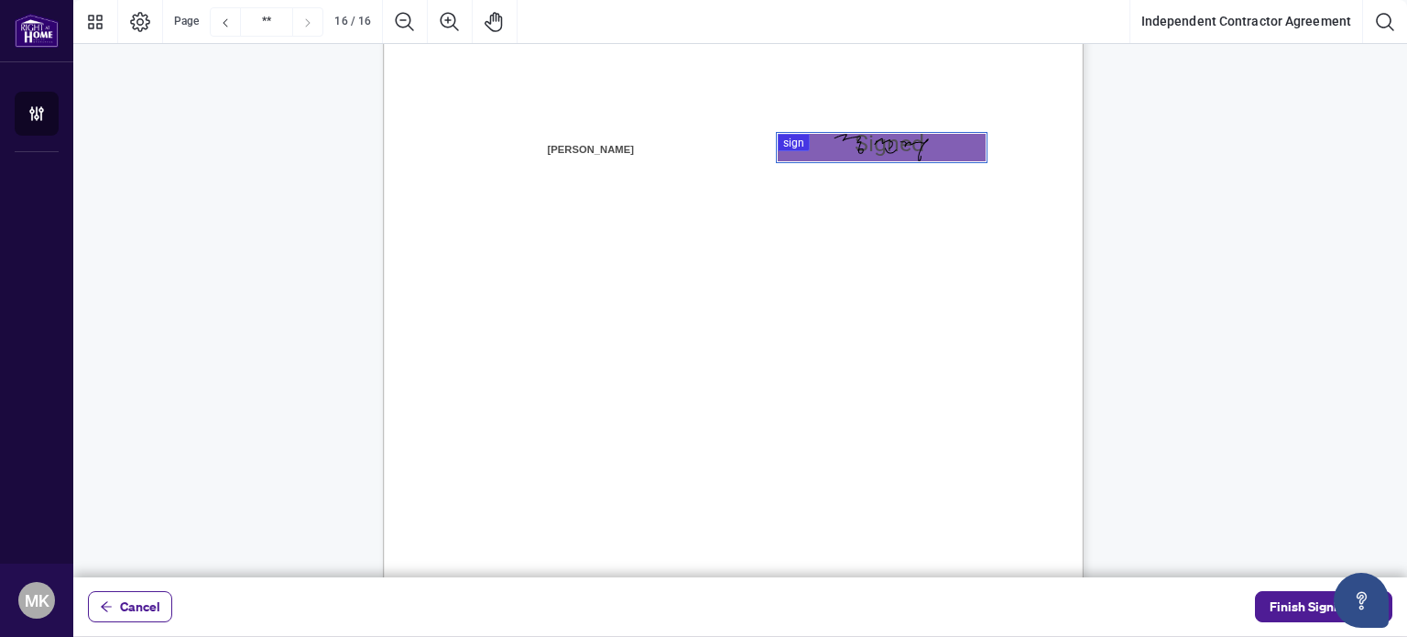
scroll to position [14355, 0]
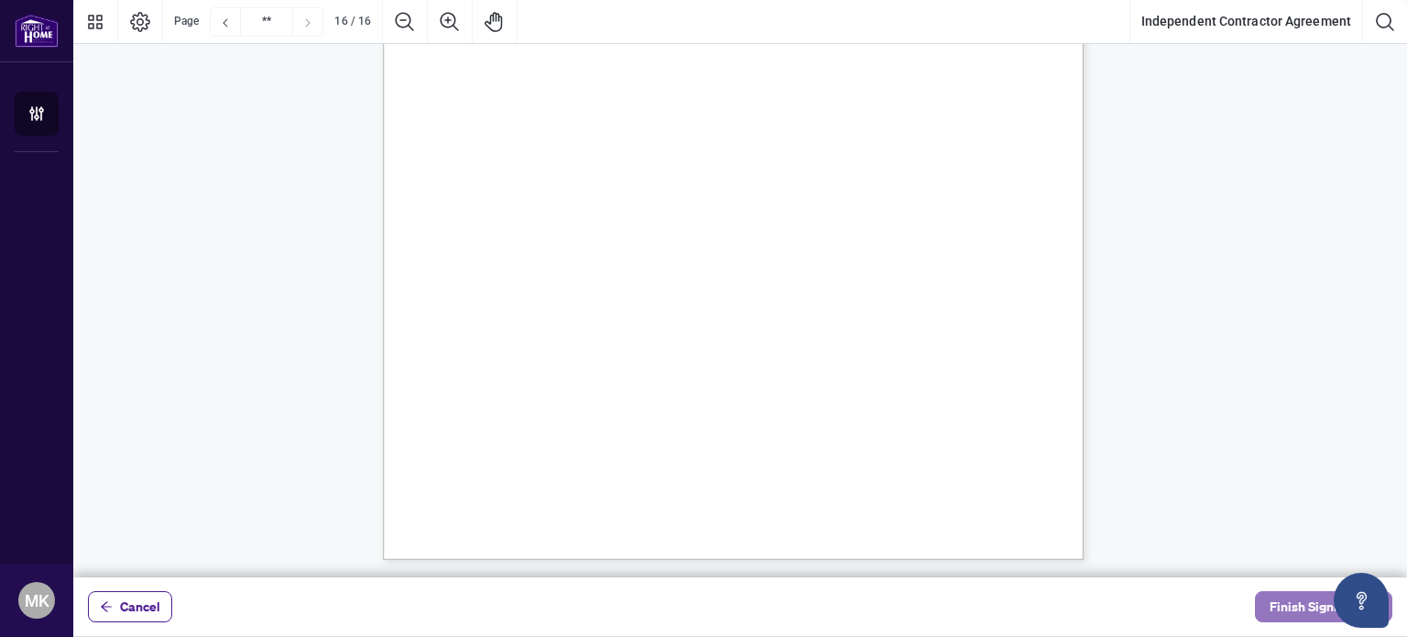
click at [1271, 612] on span "Finish Signing" at bounding box center [1311, 606] width 82 height 29
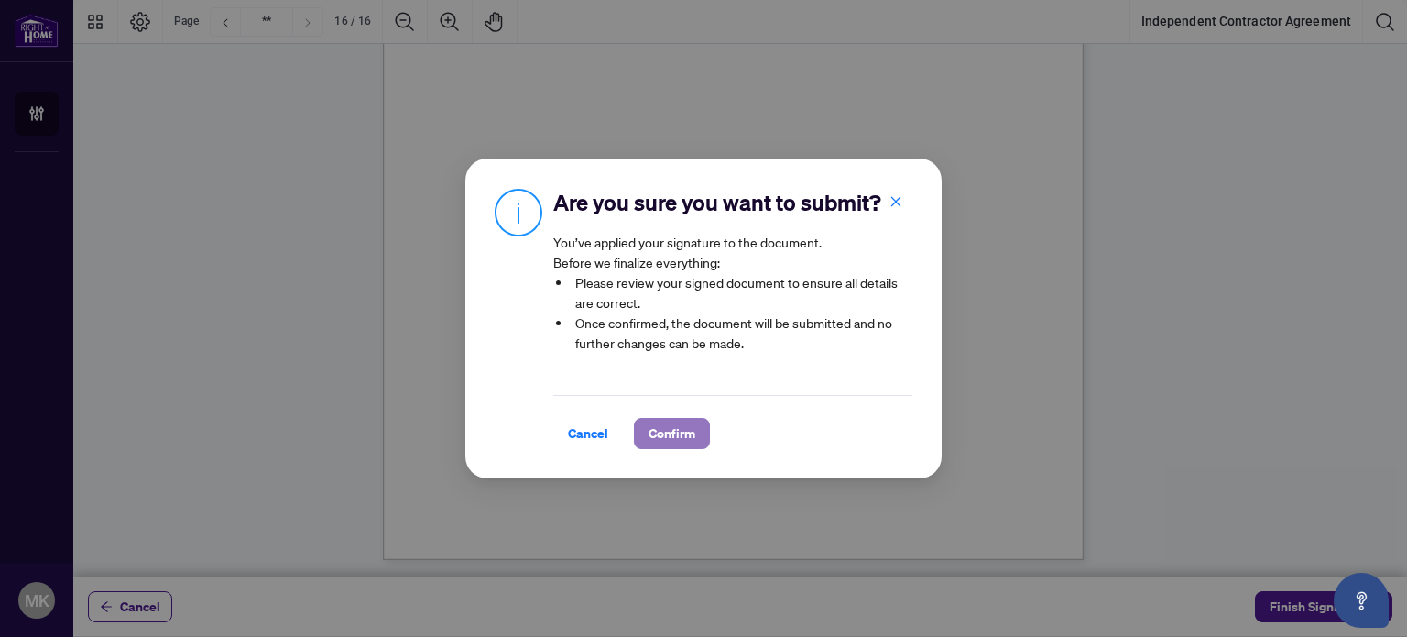
click at [659, 434] on span "Confirm" at bounding box center [671, 433] width 47 height 29
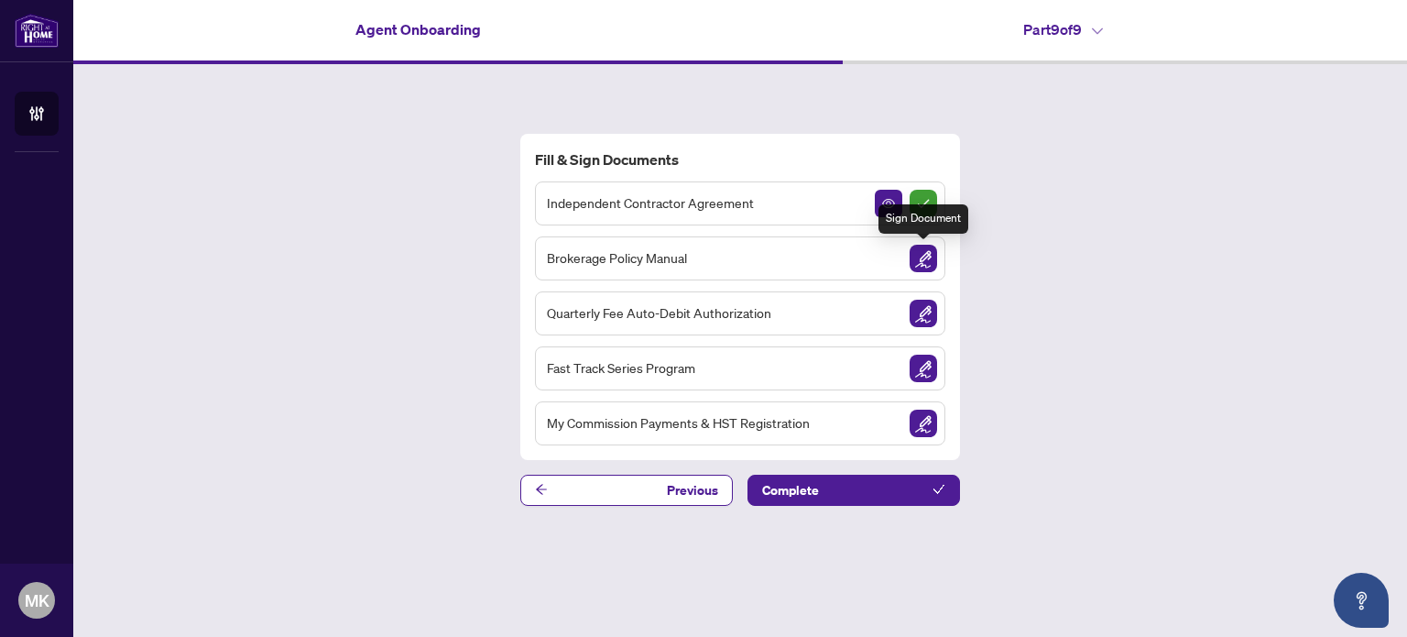
click at [923, 256] on img "Sign Document" at bounding box center [923, 258] width 27 height 27
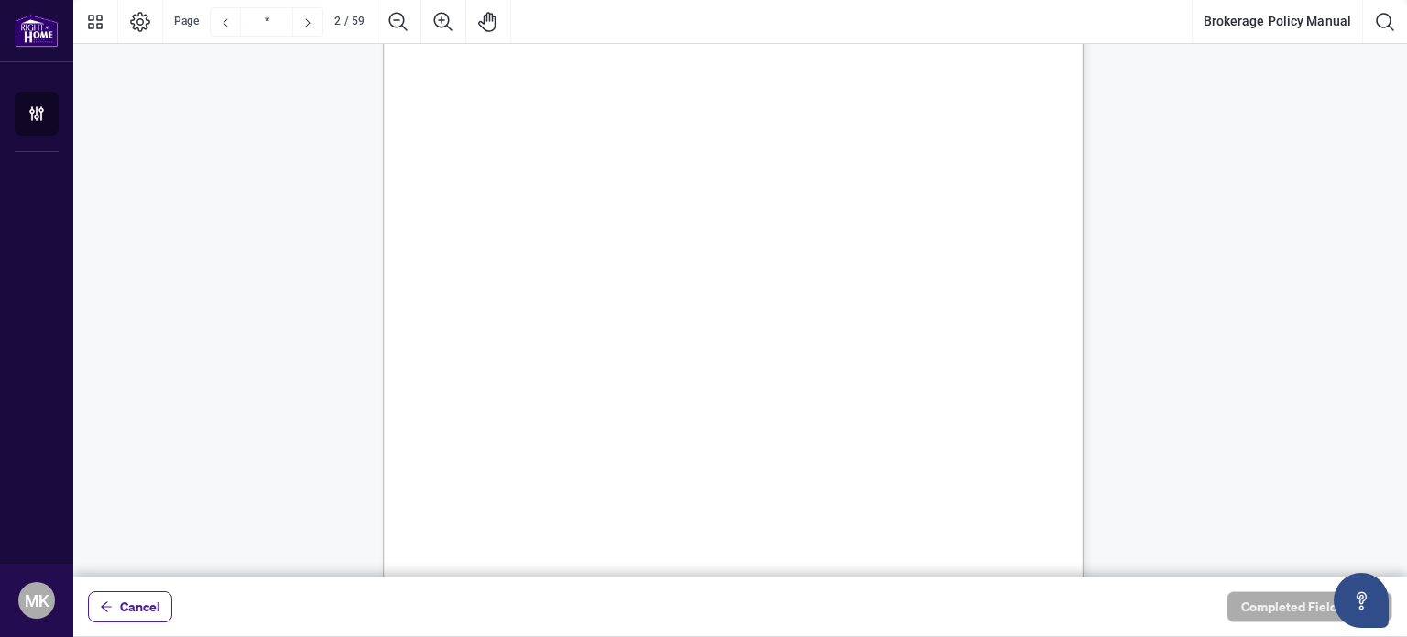
scroll to position [1099, 0]
type input "**"
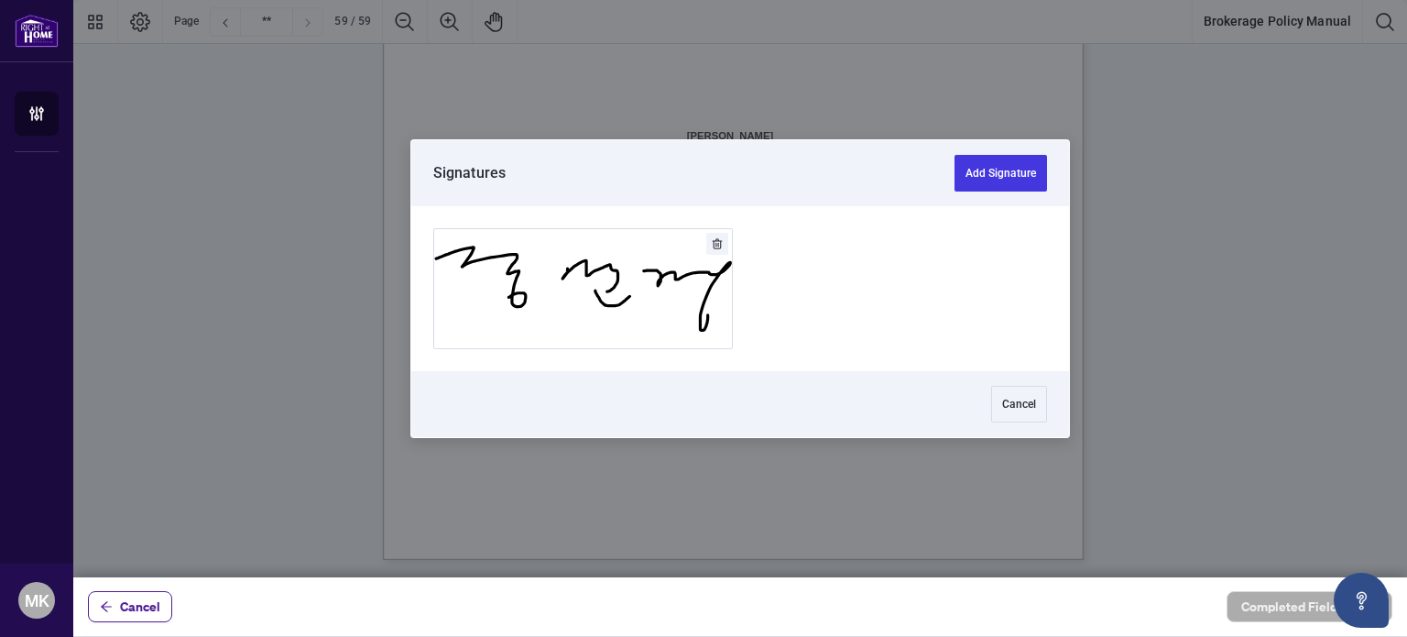
click at [688, 157] on div at bounding box center [740, 288] width 1334 height 577
click at [1007, 175] on button "Add Signature" at bounding box center [1000, 173] width 93 height 37
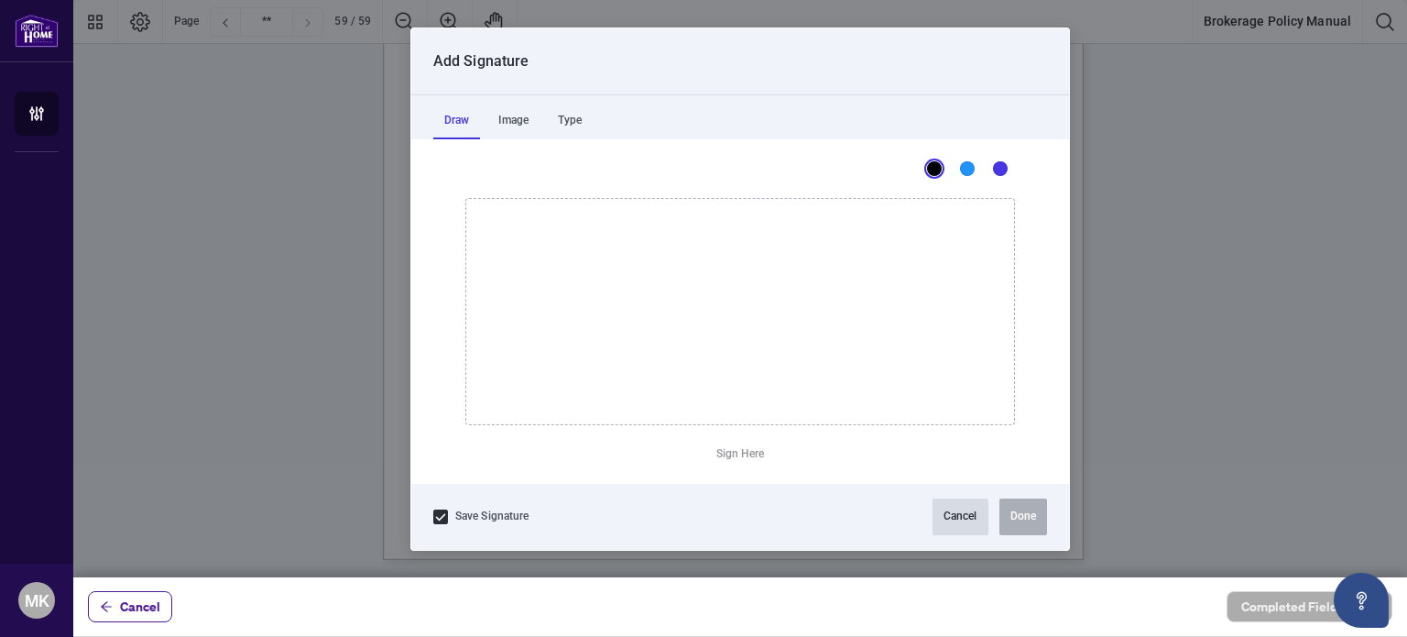
click at [958, 511] on button "Cancel" at bounding box center [960, 516] width 56 height 37
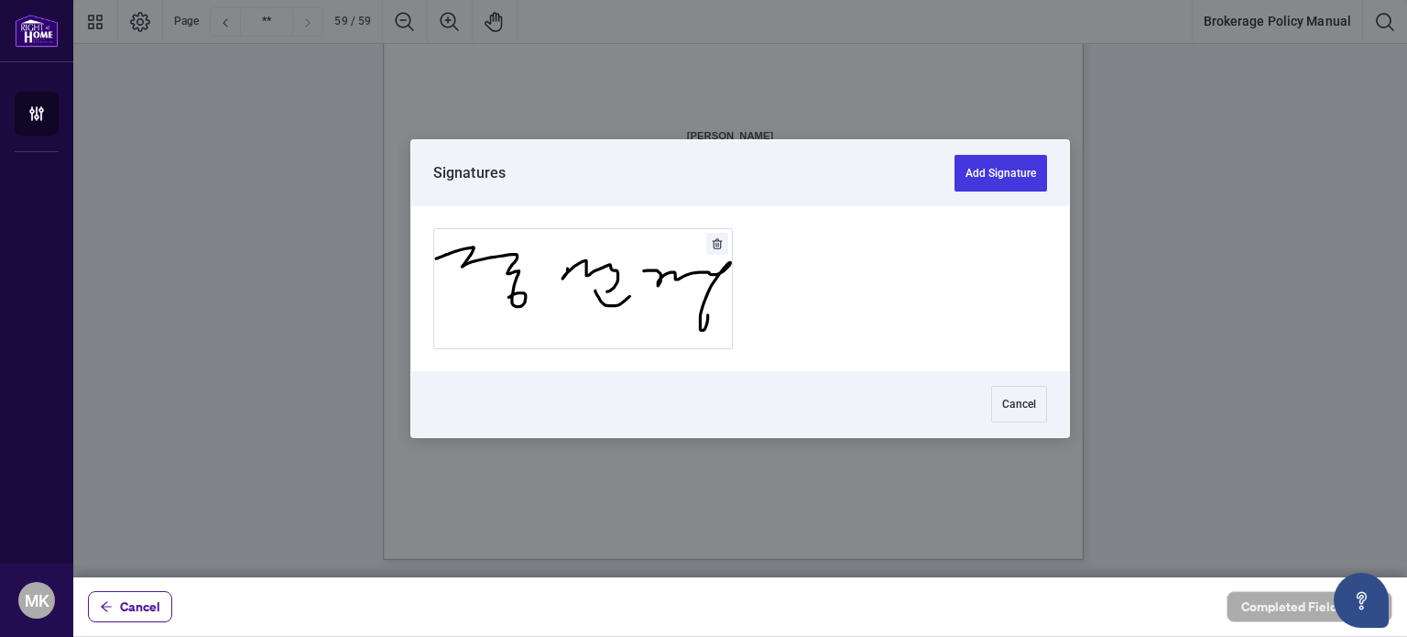
click at [694, 152] on div at bounding box center [740, 288] width 1334 height 577
click at [656, 290] on button "Add Signature" at bounding box center [583, 288] width 298 height 119
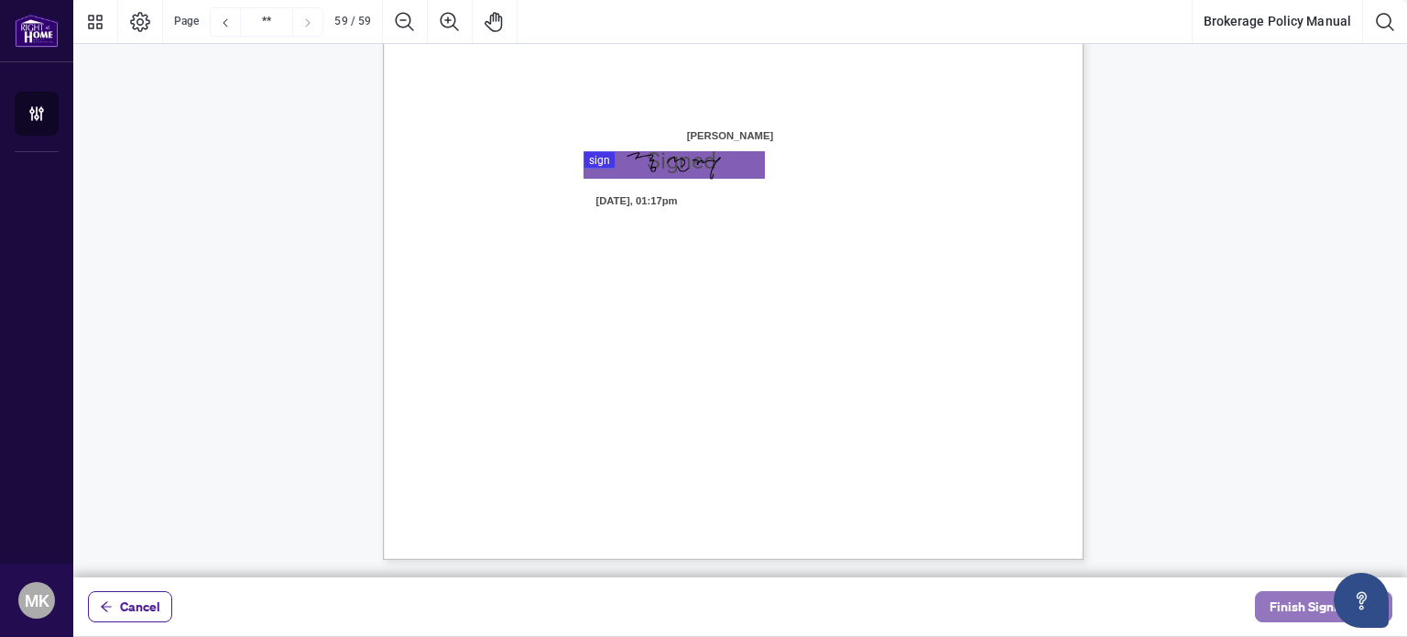
click at [1290, 606] on span "Finish Signing" at bounding box center [1311, 606] width 82 height 29
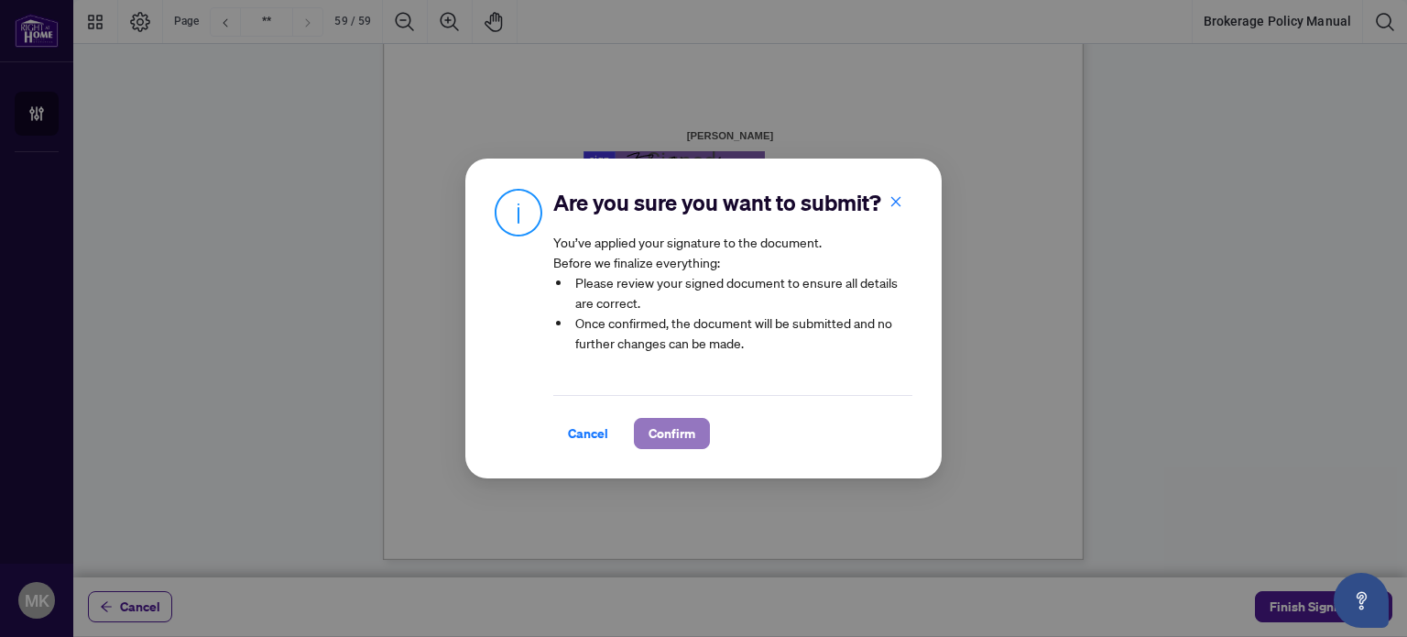
click at [696, 442] on button "Confirm" at bounding box center [672, 433] width 76 height 31
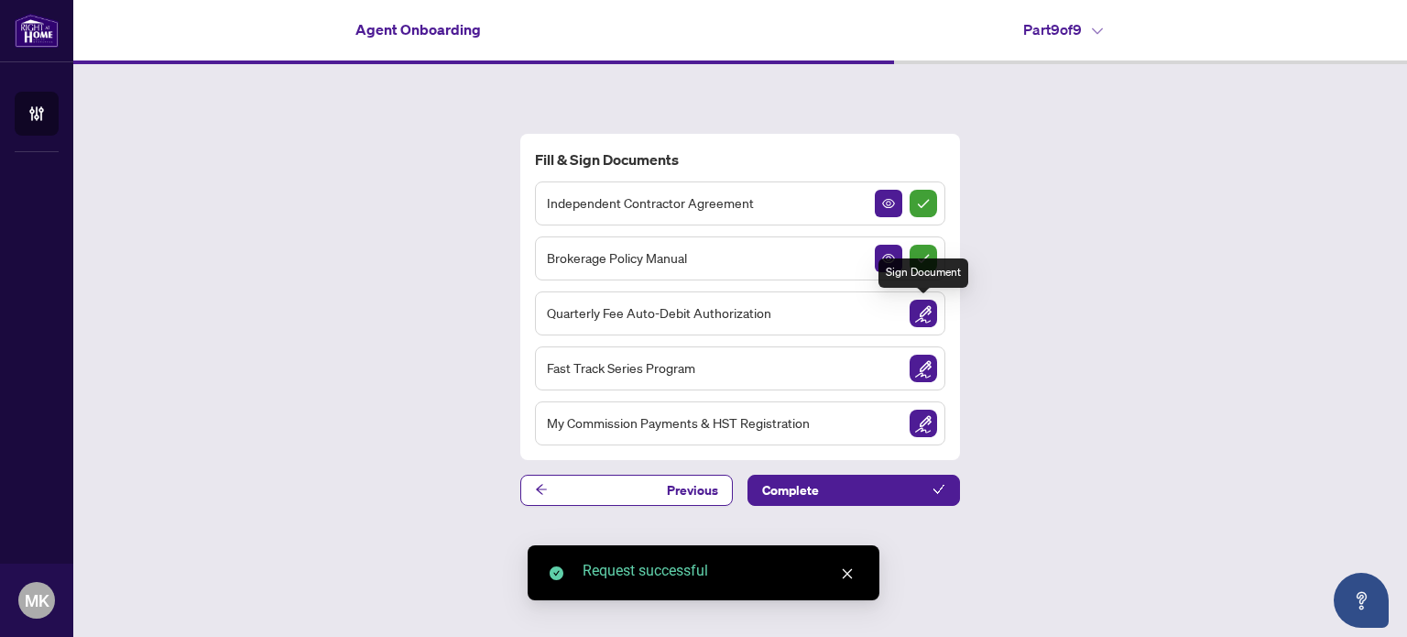
click at [922, 311] on img "Sign Document" at bounding box center [923, 313] width 27 height 27
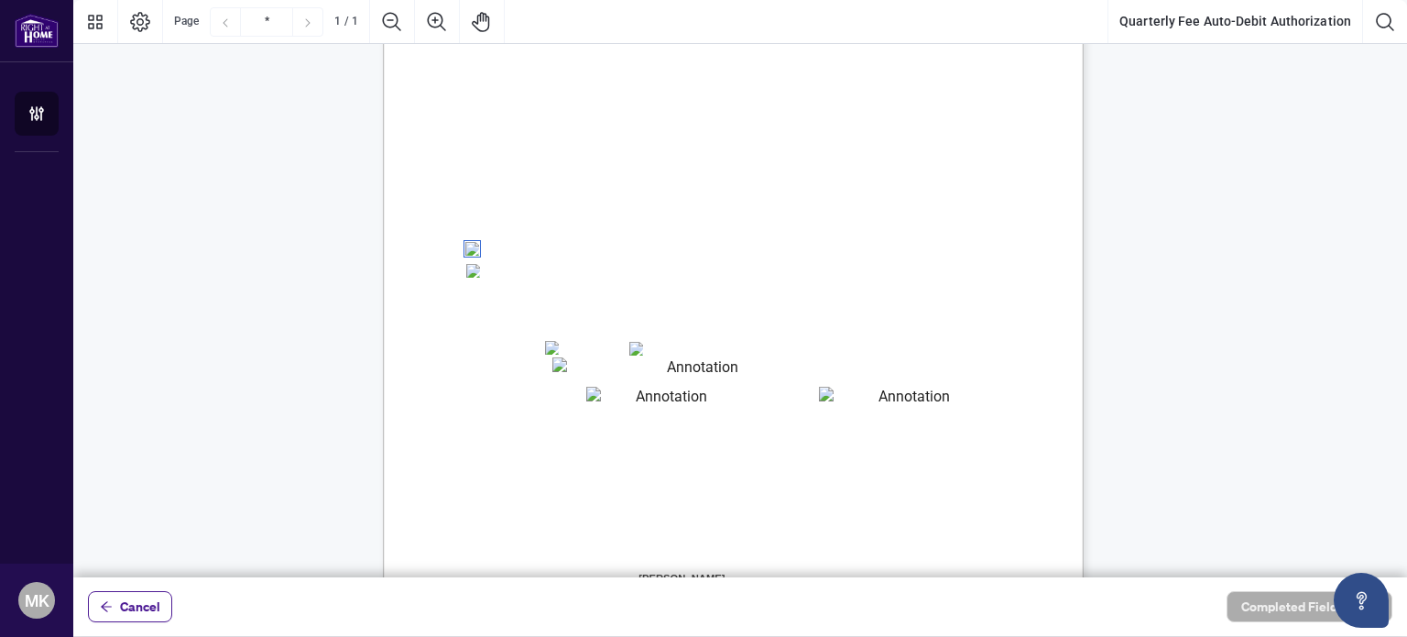
scroll to position [227, 0]
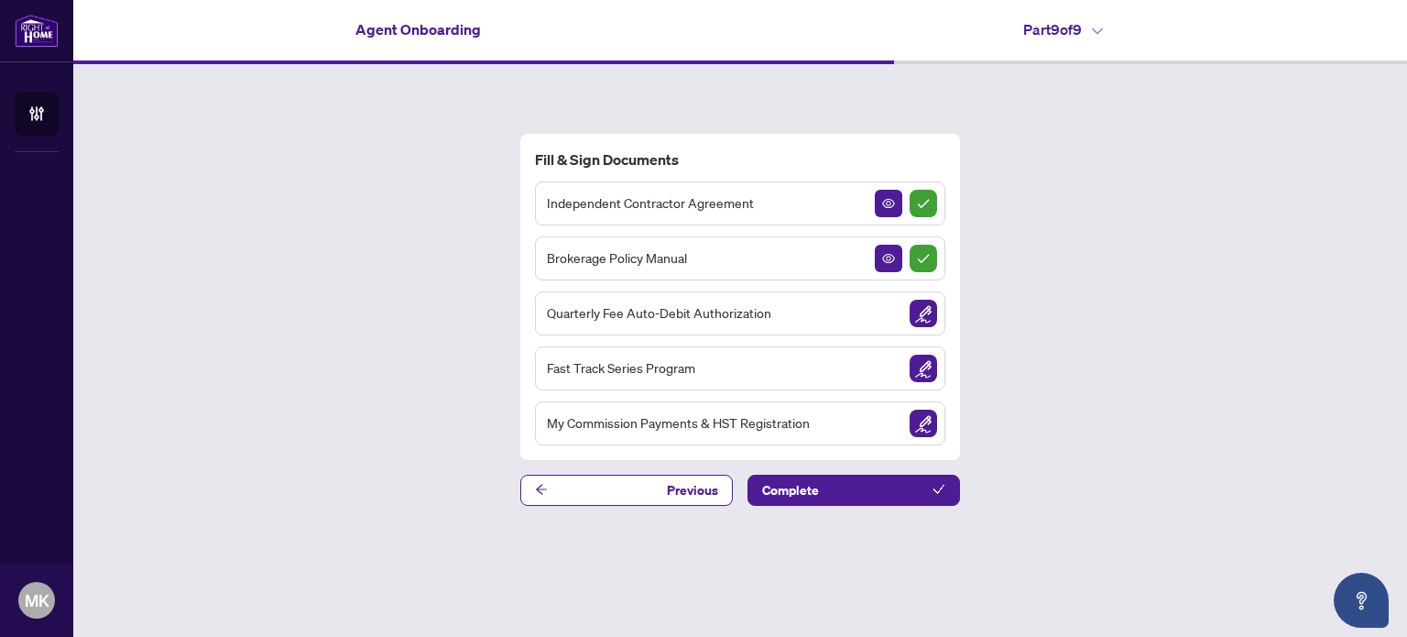
click at [685, 494] on span "Previous" at bounding box center [692, 489] width 51 height 29
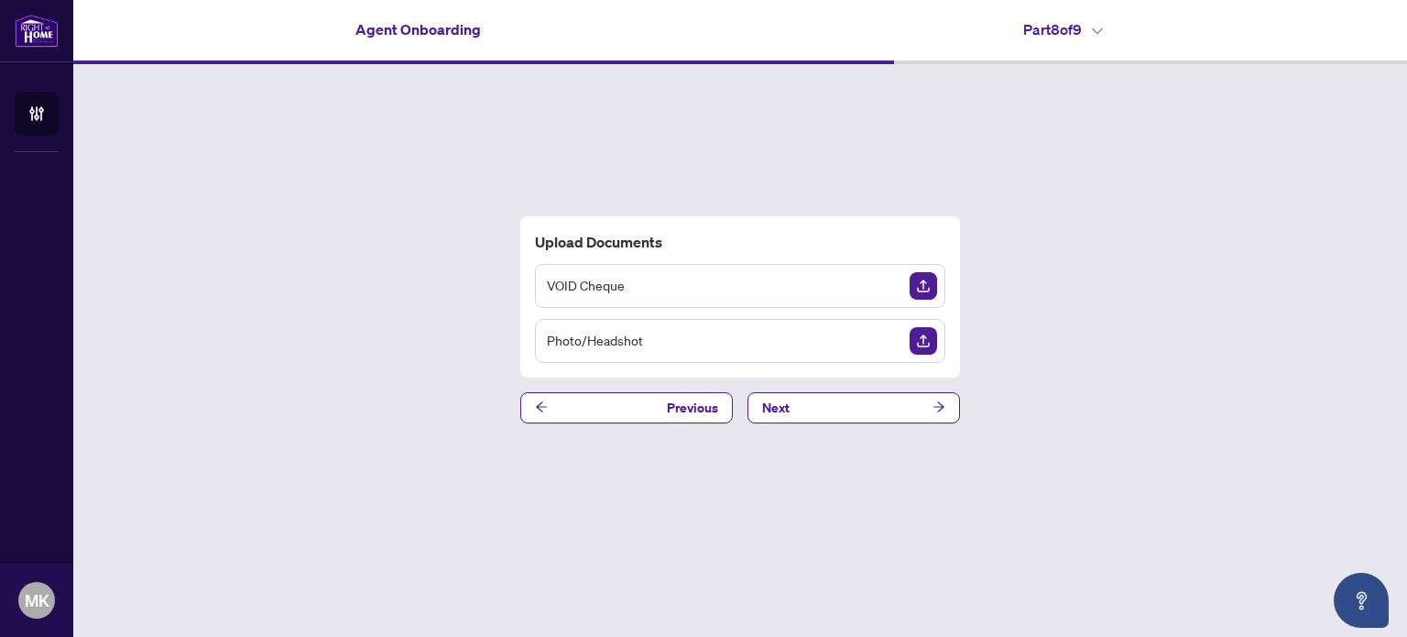
click at [685, 494] on div "Upload Documents VOID Cheque Photo/Headshot Previous Next" at bounding box center [740, 319] width 1334 height 510
click at [669, 449] on div "Upload Documents VOID Cheque Photo/Headshot Previous Next" at bounding box center [740, 319] width 1334 height 510
click at [682, 412] on span "Previous" at bounding box center [692, 407] width 51 height 29
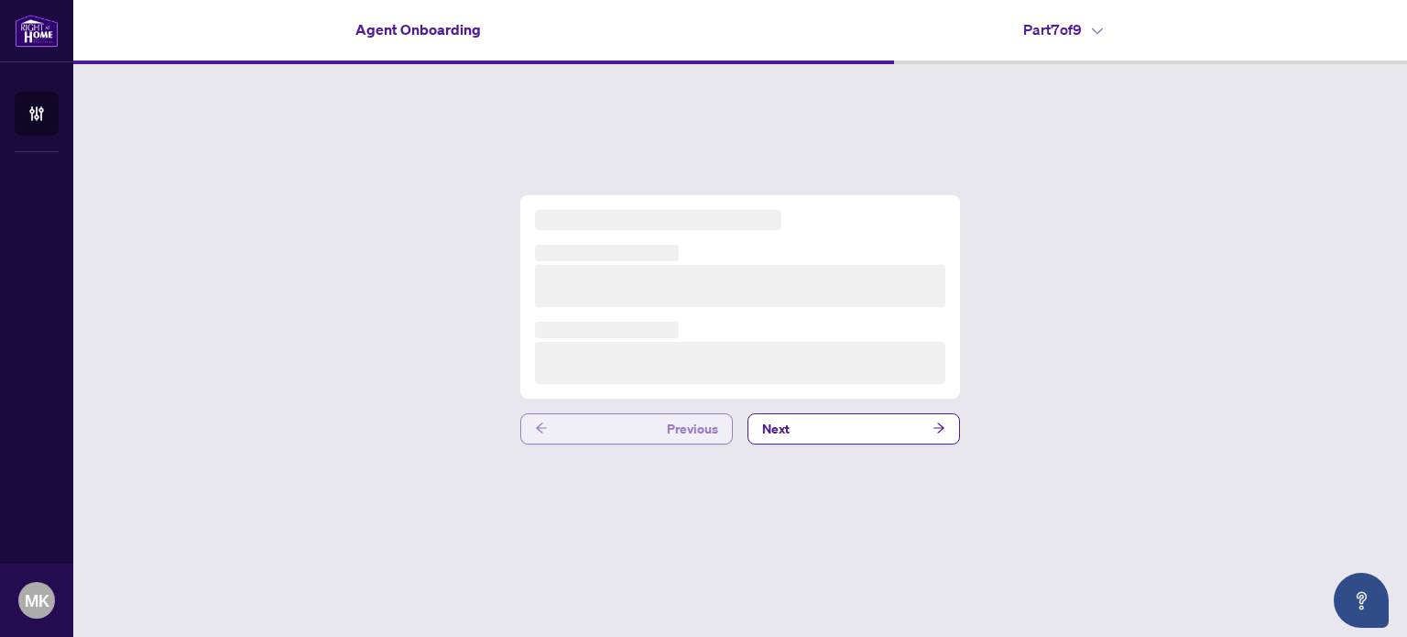
click at [682, 412] on div "Previous Next" at bounding box center [740, 319] width 1334 height 510
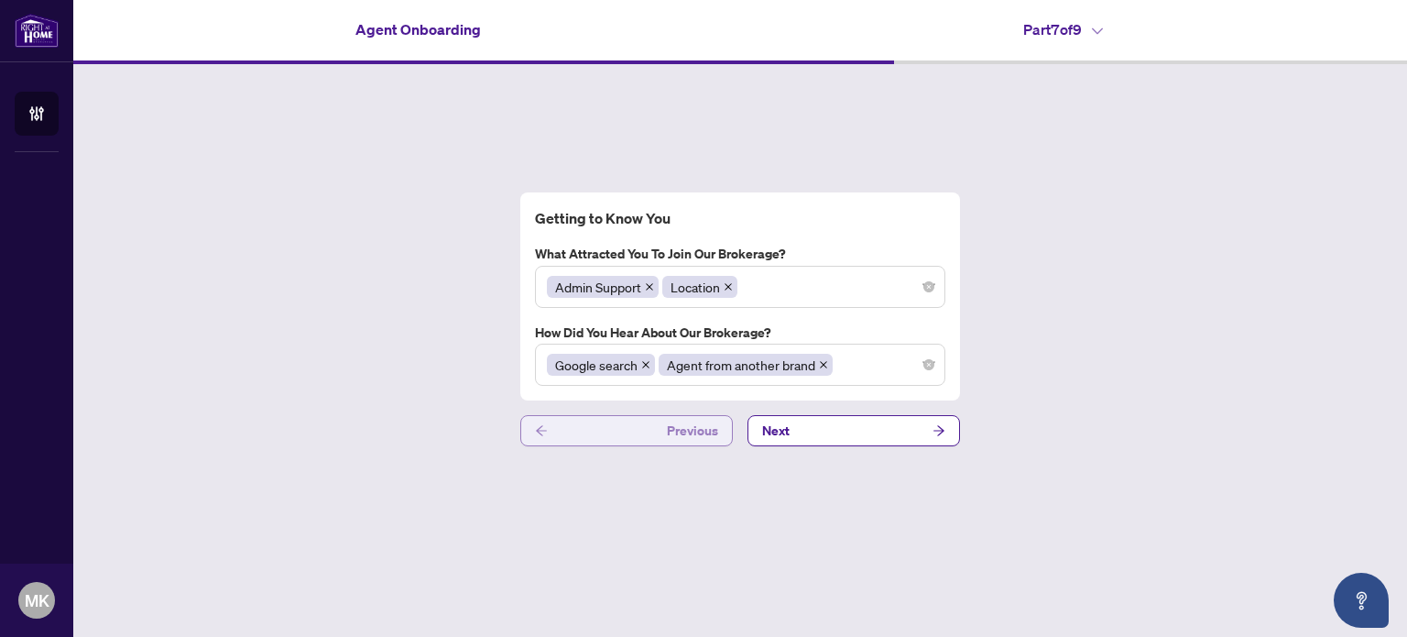
click at [684, 420] on span "Previous" at bounding box center [692, 430] width 51 height 29
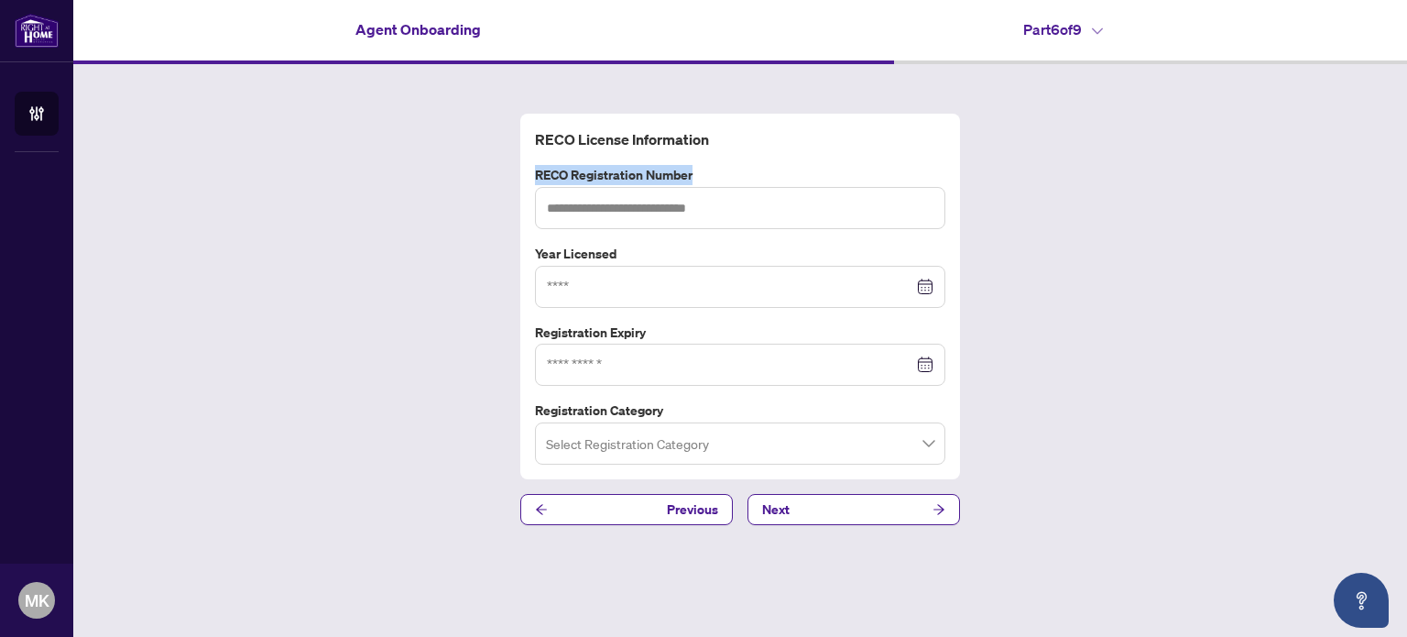
drag, startPoint x: 534, startPoint y: 173, endPoint x: 693, endPoint y: 175, distance: 159.4
click at [693, 175] on div "RECO Registration Number" at bounding box center [740, 197] width 425 height 64
copy label "RECO Registration Number"
